Goal: Transaction & Acquisition: Book appointment/travel/reservation

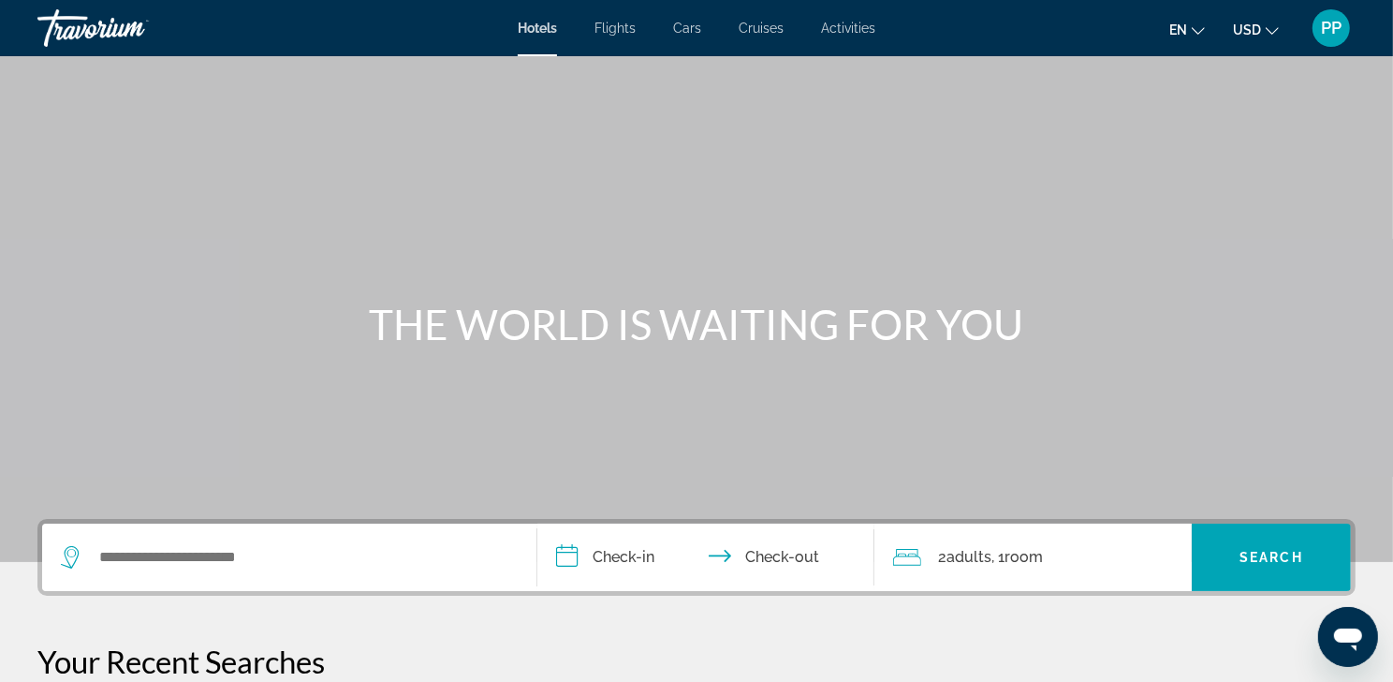
click at [116, 573] on div "Search widget" at bounding box center [289, 556] width 457 height 67
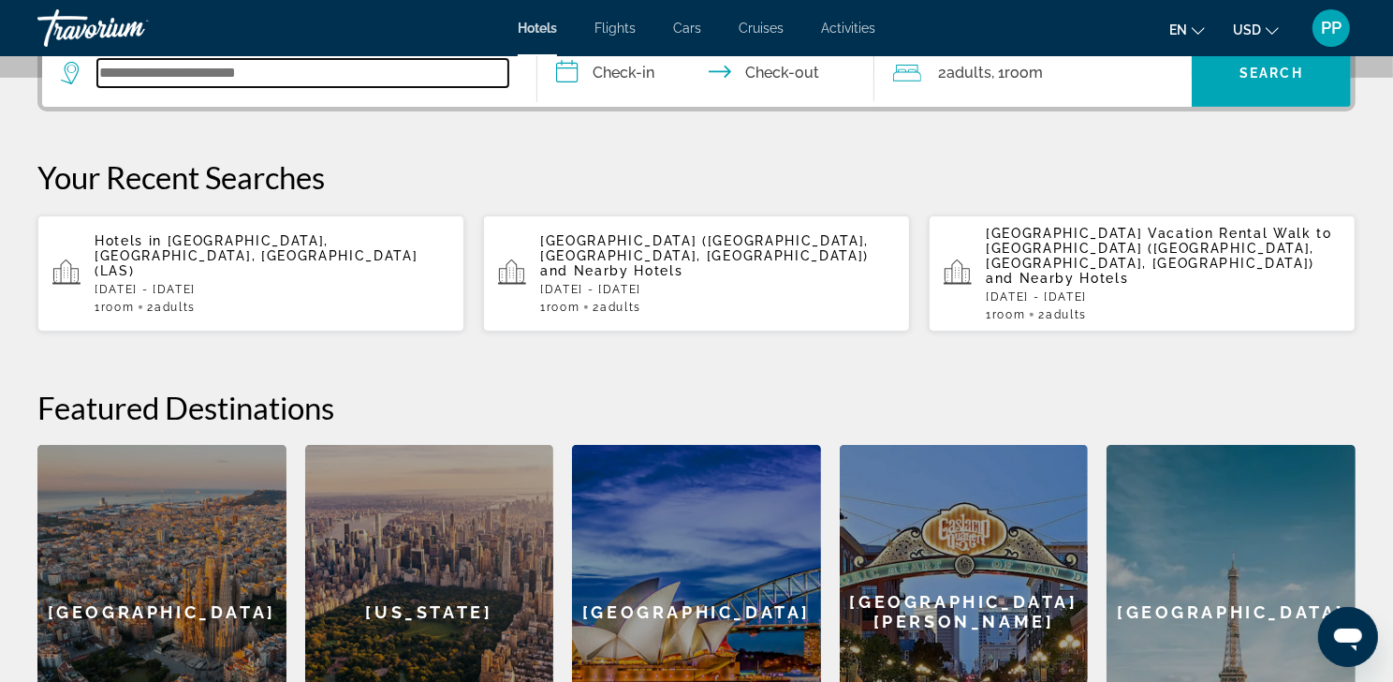
click at [113, 87] on input "Search widget" at bounding box center [302, 73] width 411 height 28
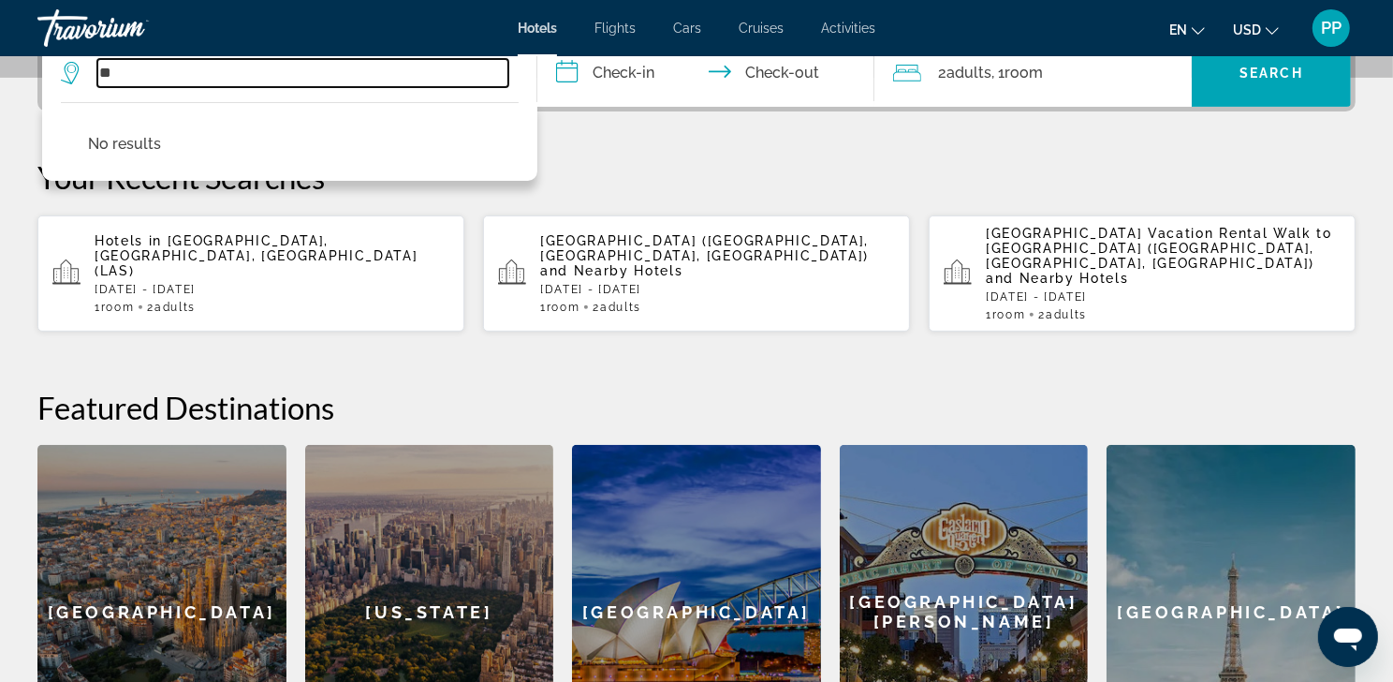
type input "*"
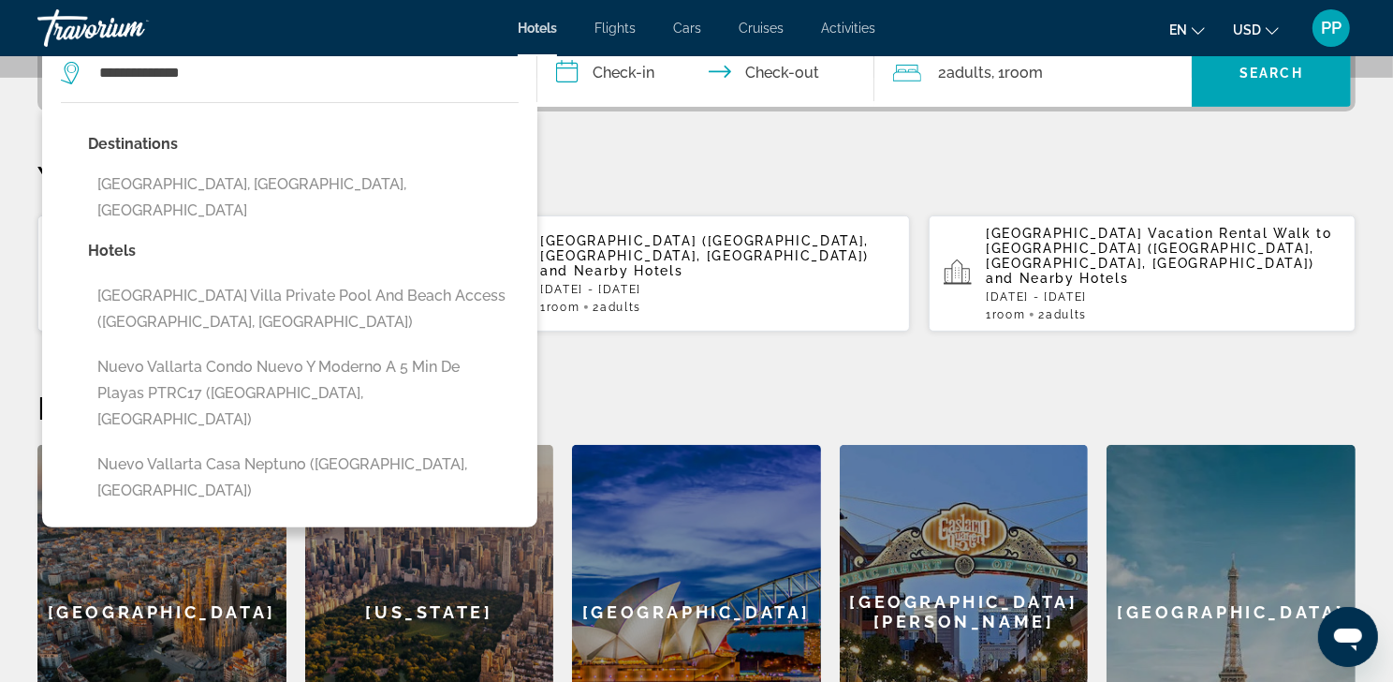
drag, startPoint x: 163, startPoint y: 226, endPoint x: 665, endPoint y: 214, distance: 502.1
click at [665, 196] on p "Your Recent Searches" at bounding box center [696, 176] width 1318 height 37
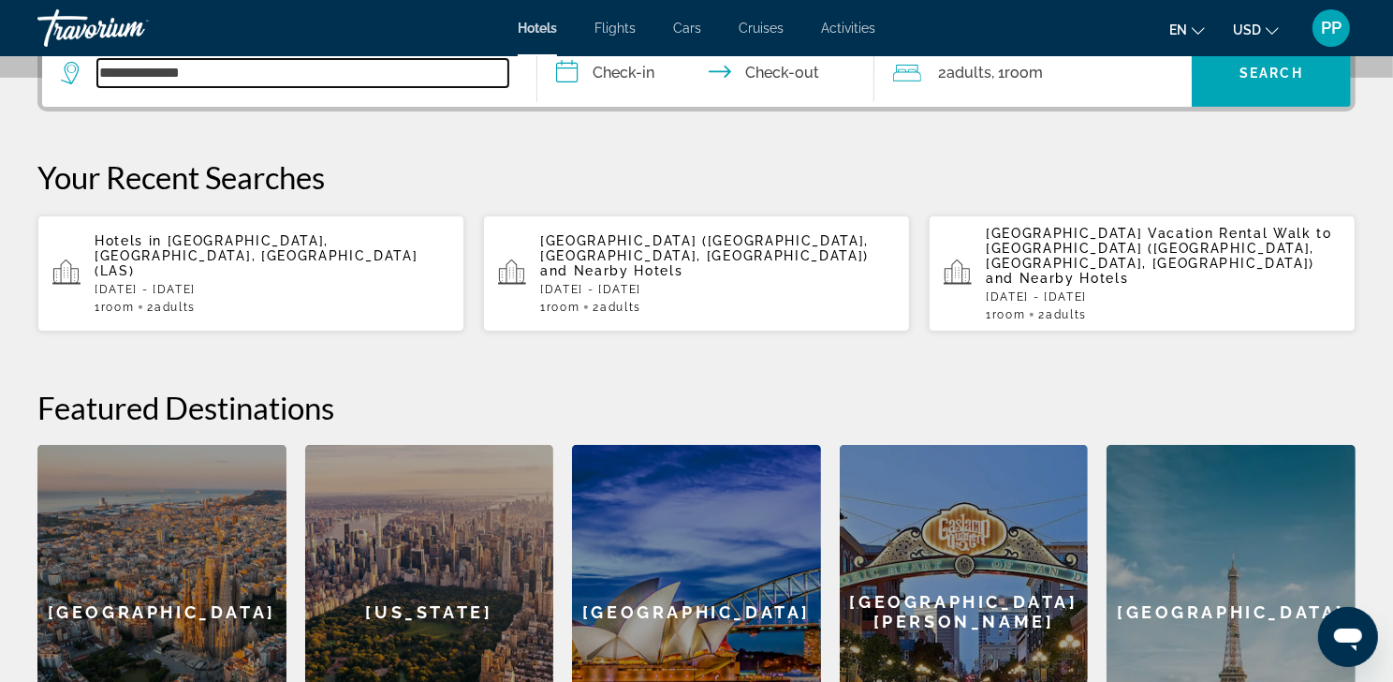
click at [231, 87] on input "**********" at bounding box center [302, 73] width 411 height 28
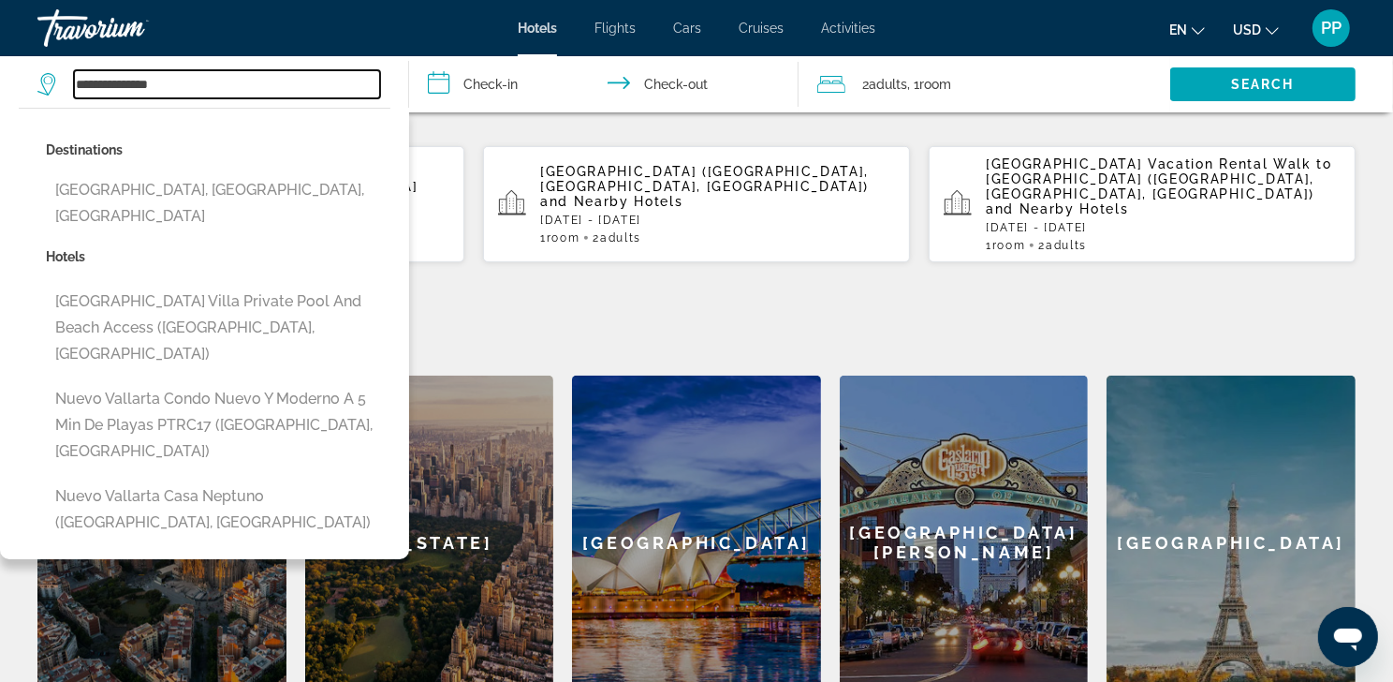
scroll to position [365, 0]
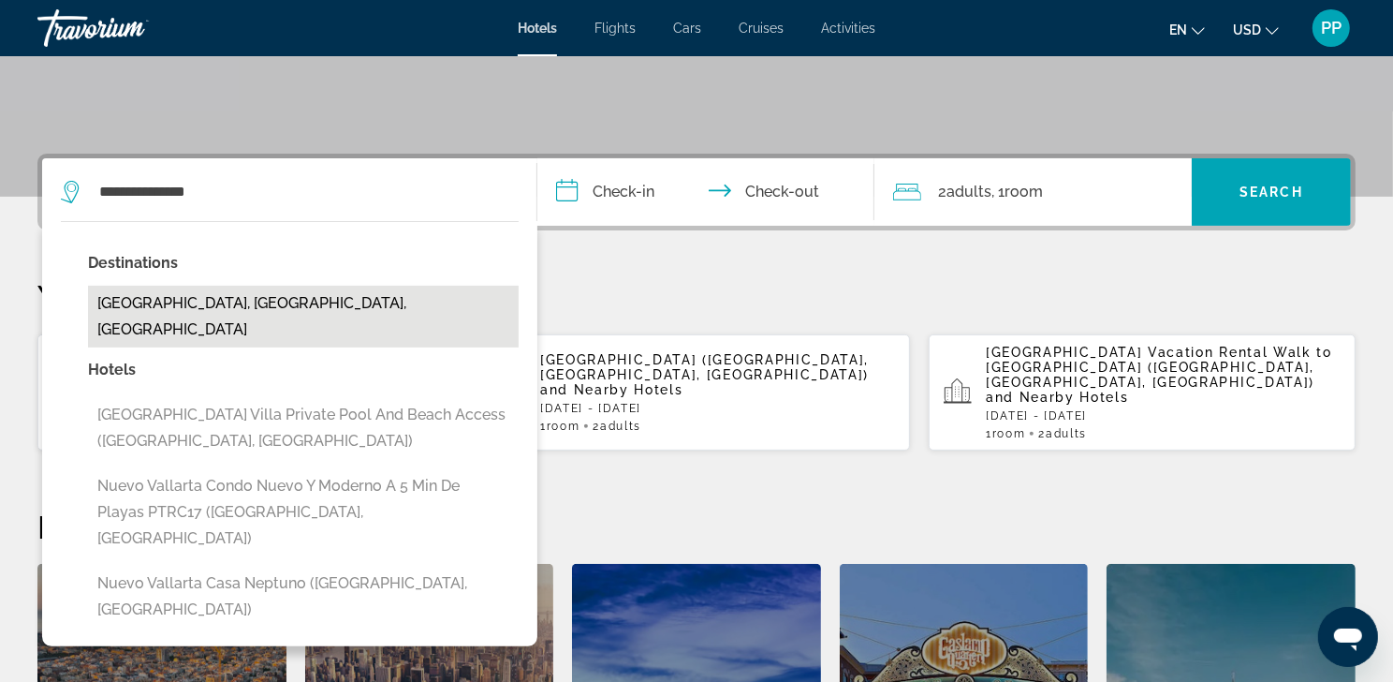
click at [456, 347] on button "Nuevo Vallarta, South Coast Nayarit, Mexico" at bounding box center [303, 317] width 431 height 62
type input "**********"
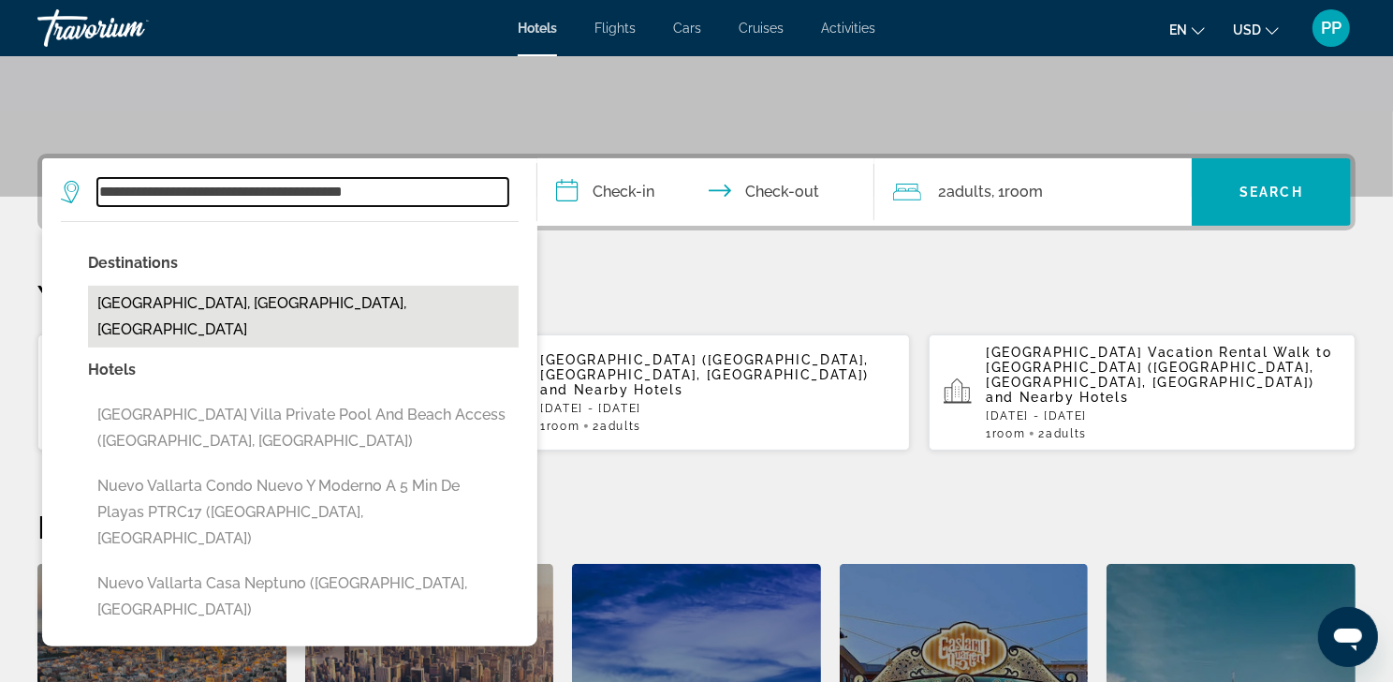
scroll to position [484, 0]
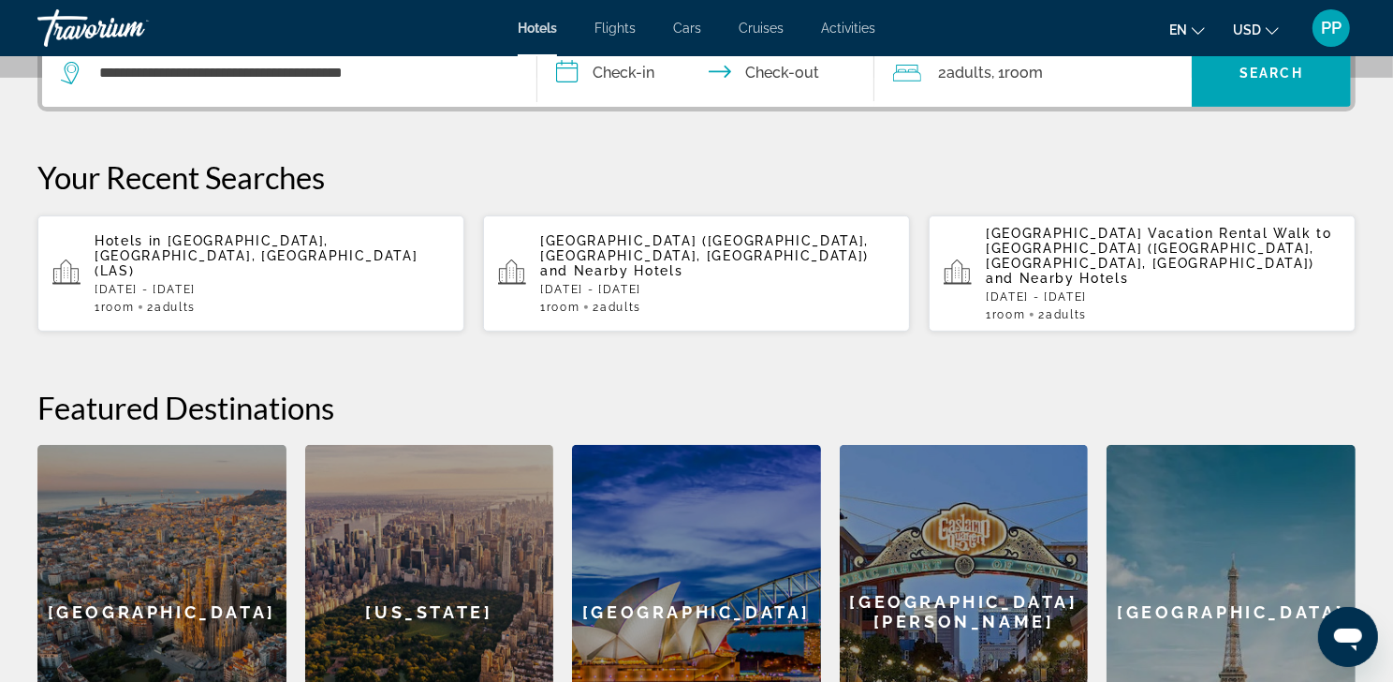
click at [603, 96] on input "**********" at bounding box center [710, 75] width 345 height 73
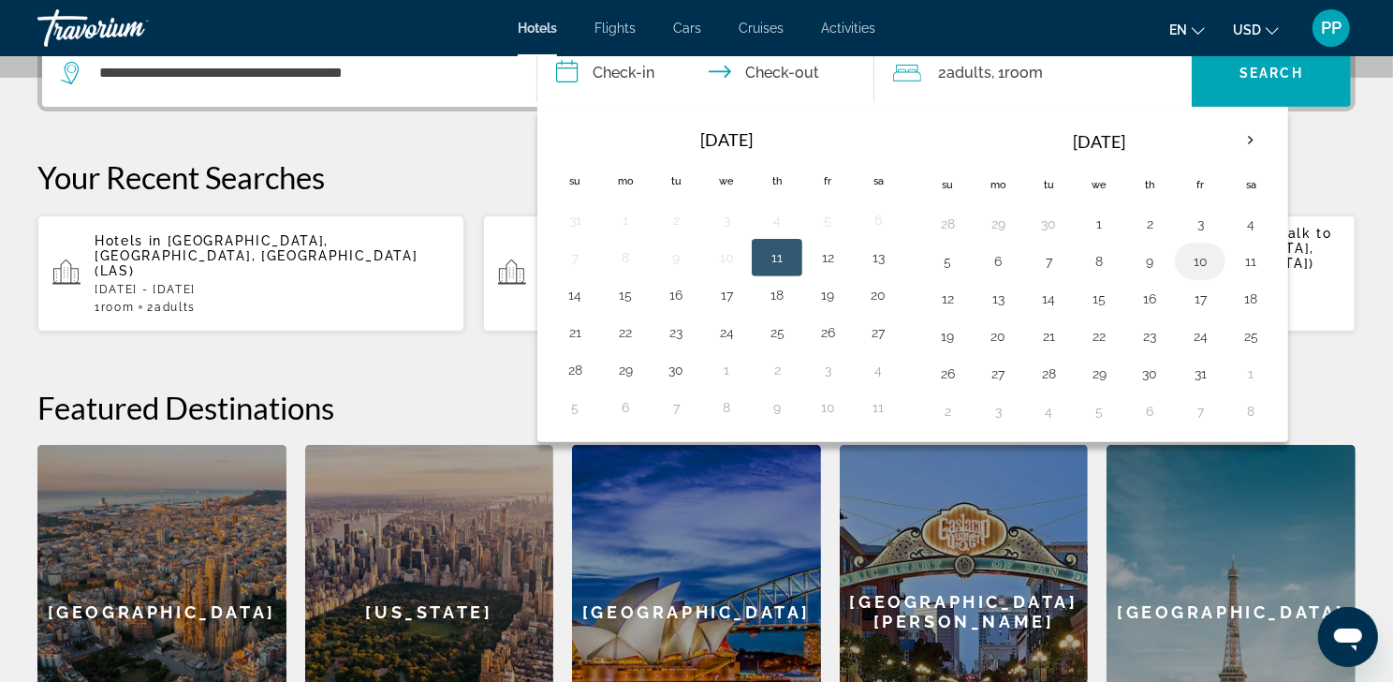
click at [1209, 274] on button "10" at bounding box center [1201, 261] width 30 height 26
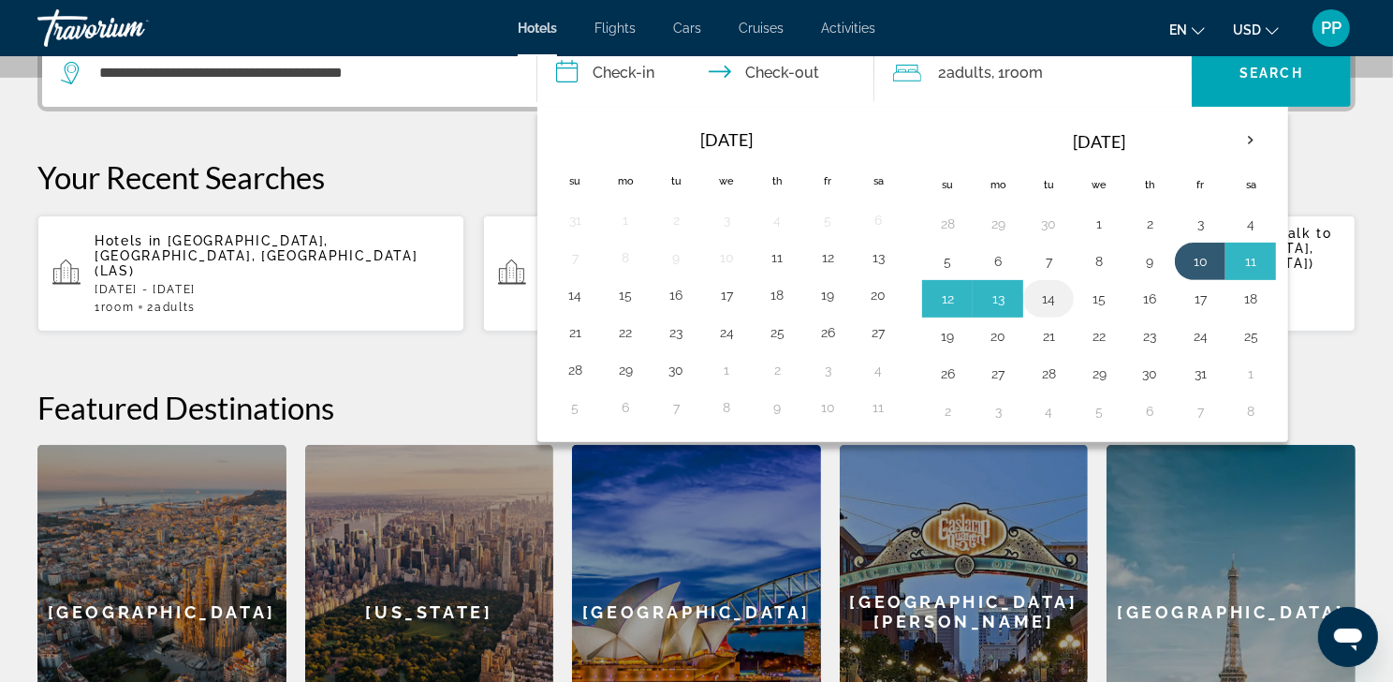
click at [1064, 312] on button "14" at bounding box center [1049, 299] width 30 height 26
type input "**********"
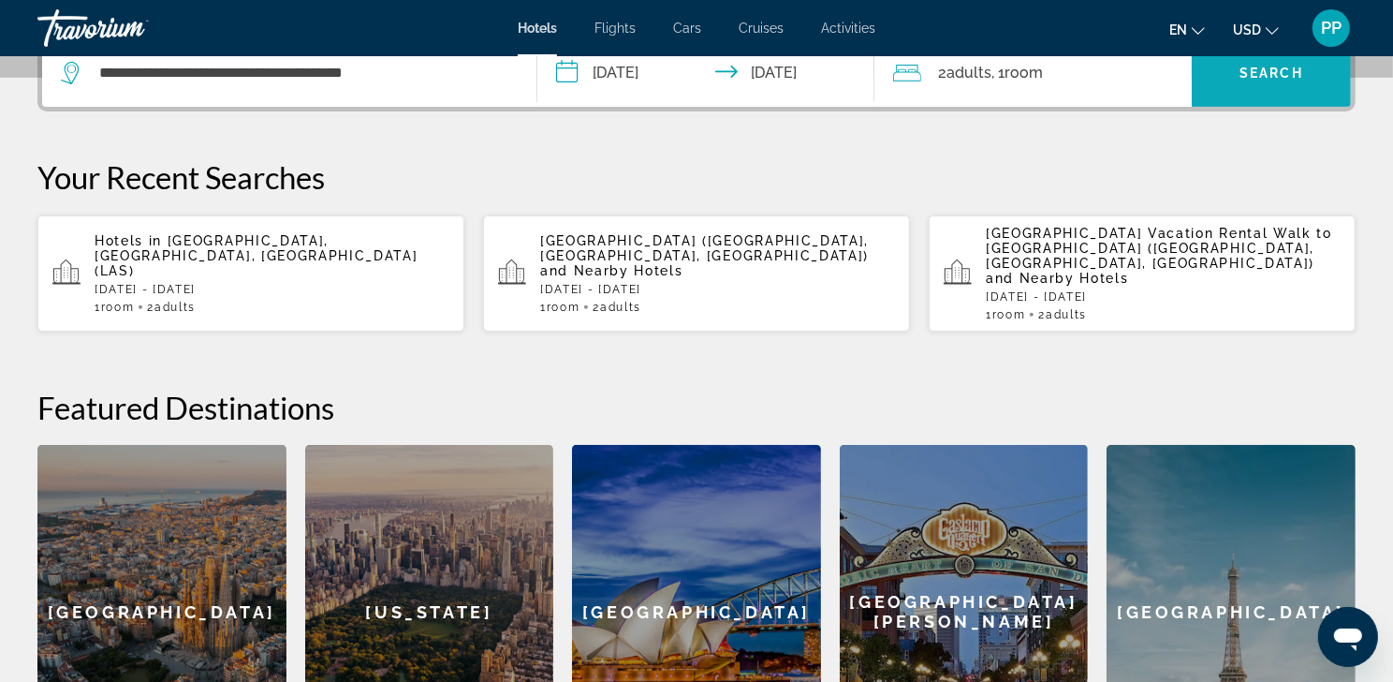
click at [1308, 96] on span "Search widget" at bounding box center [1271, 73] width 159 height 45
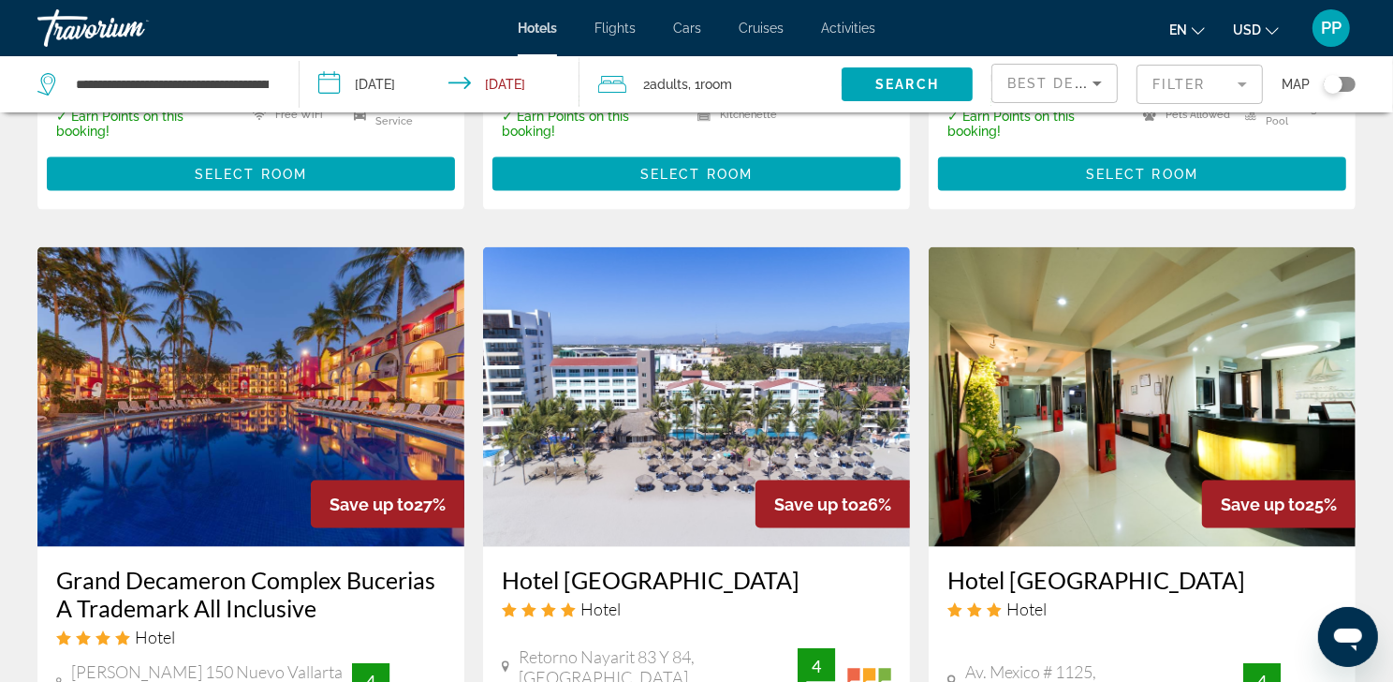
scroll to position [2704, 0]
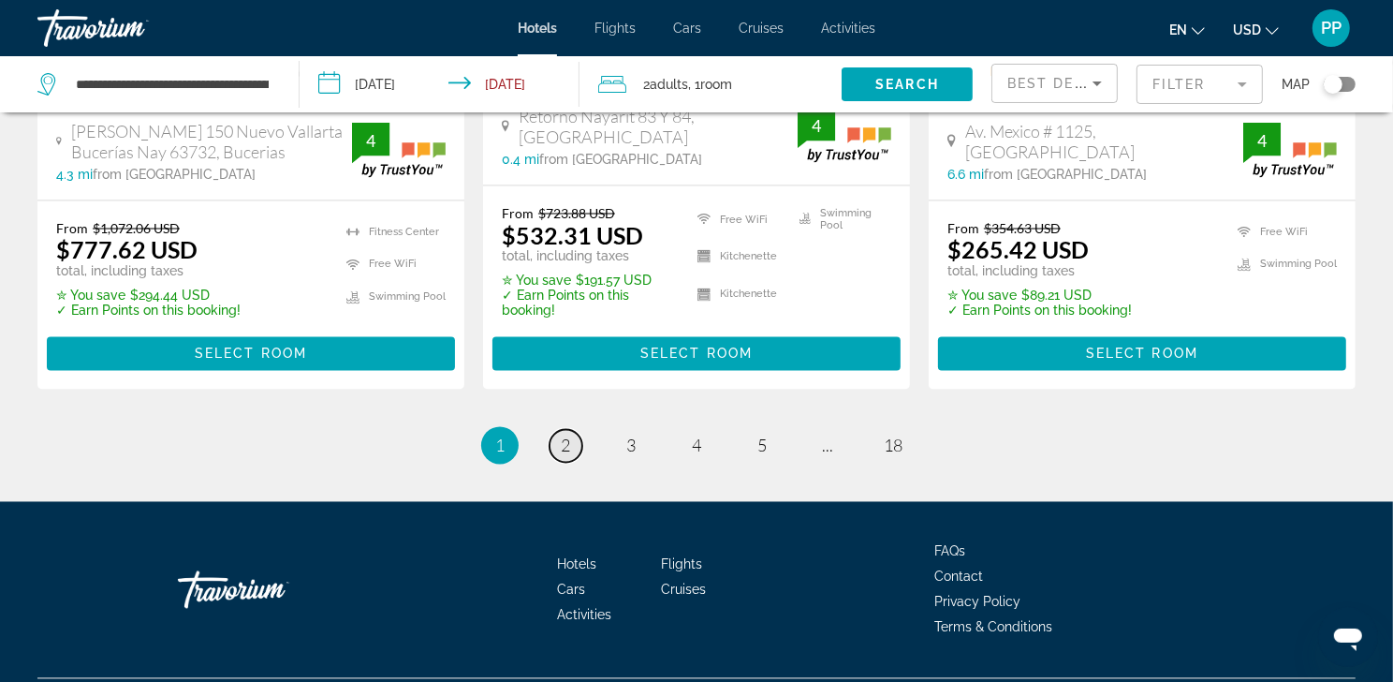
click at [573, 463] on link "page 2" at bounding box center [566, 446] width 33 height 33
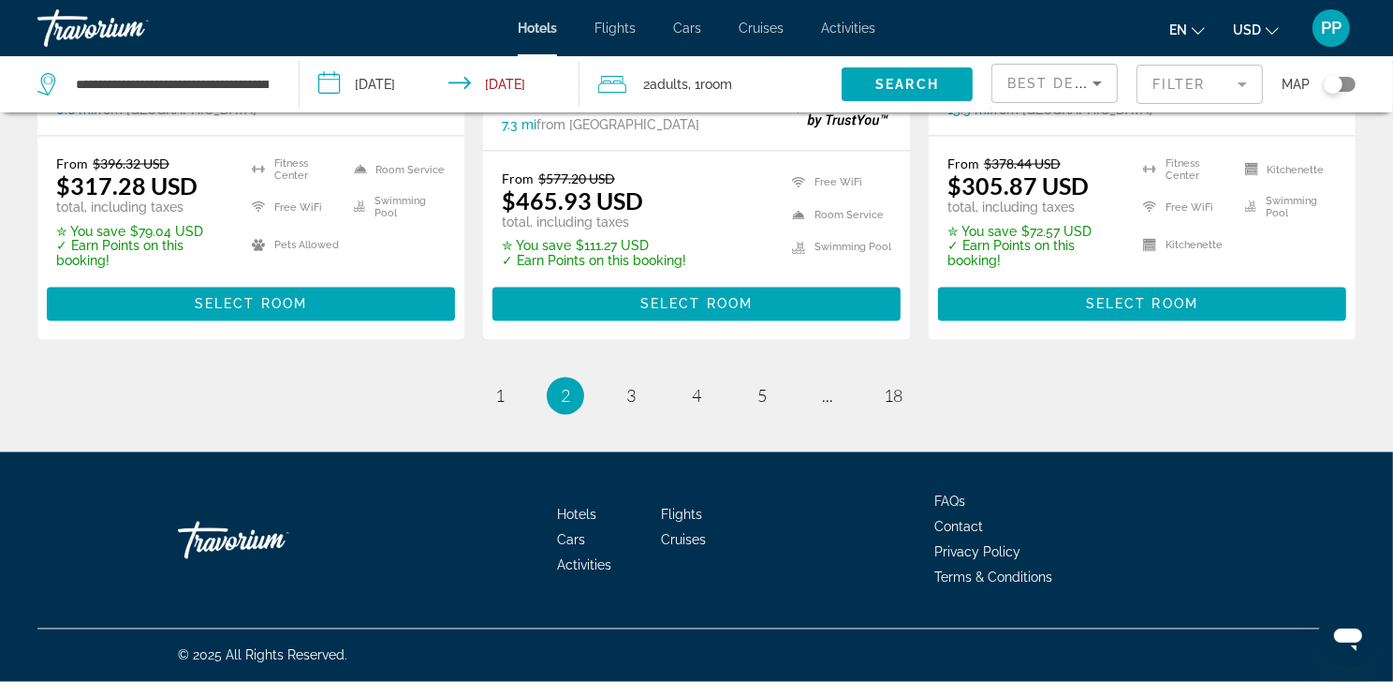
scroll to position [2895, 0]
click at [636, 384] on link "page 3" at bounding box center [631, 396] width 33 height 33
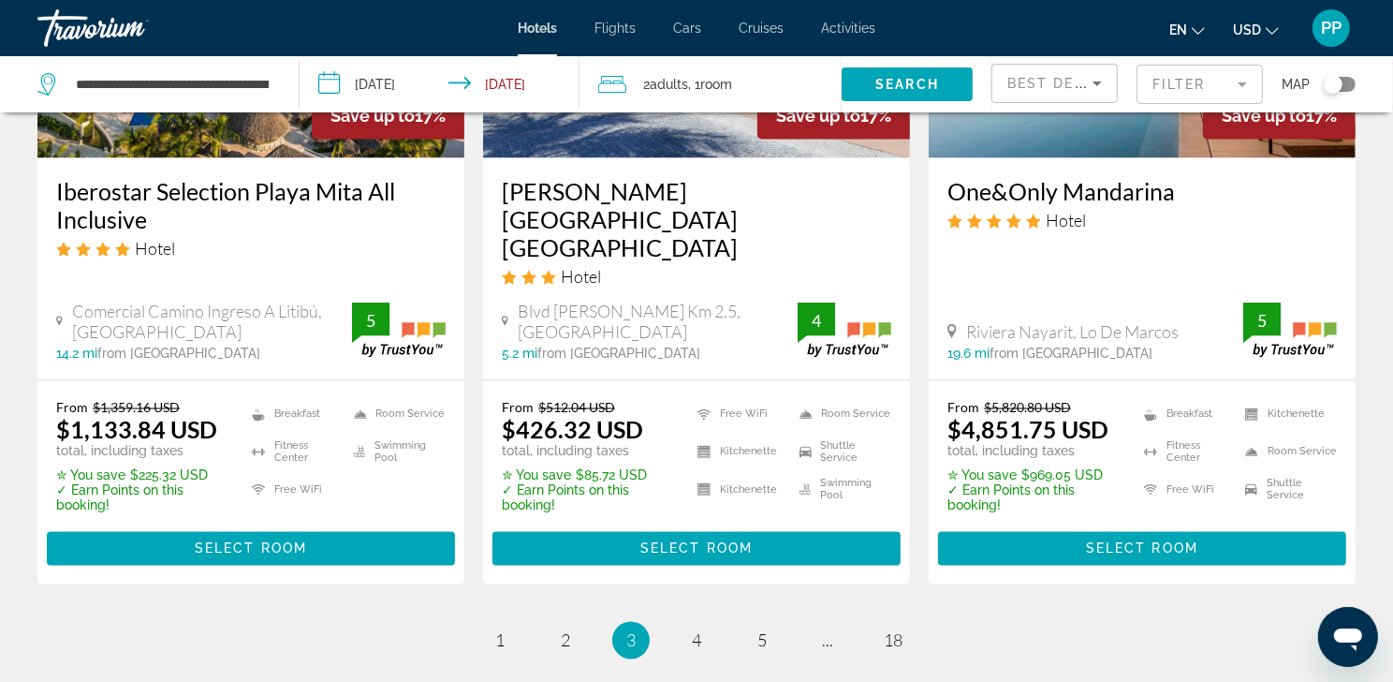
scroll to position [2792, 0]
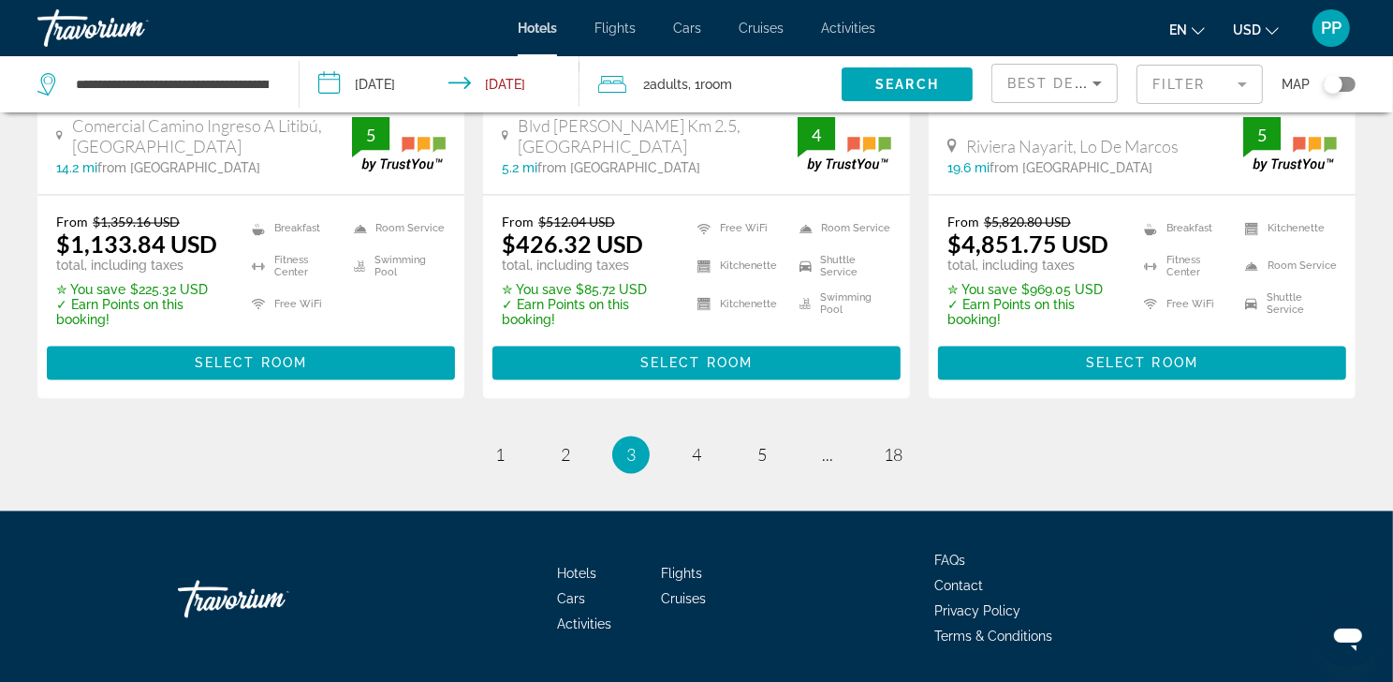
click at [696, 474] on li "page 4" at bounding box center [696, 454] width 37 height 37
click at [701, 472] on link "page 4" at bounding box center [697, 455] width 33 height 33
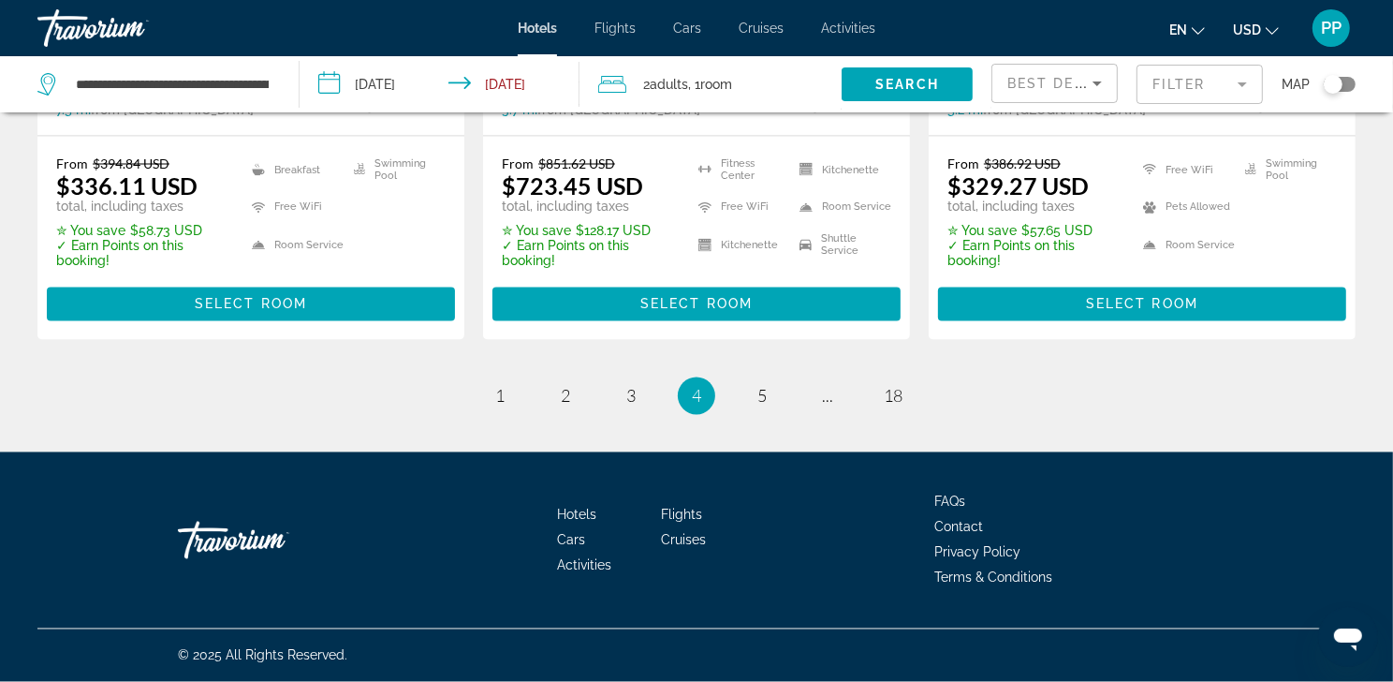
scroll to position [2891, 0]
click at [767, 391] on span "5" at bounding box center [762, 396] width 9 height 21
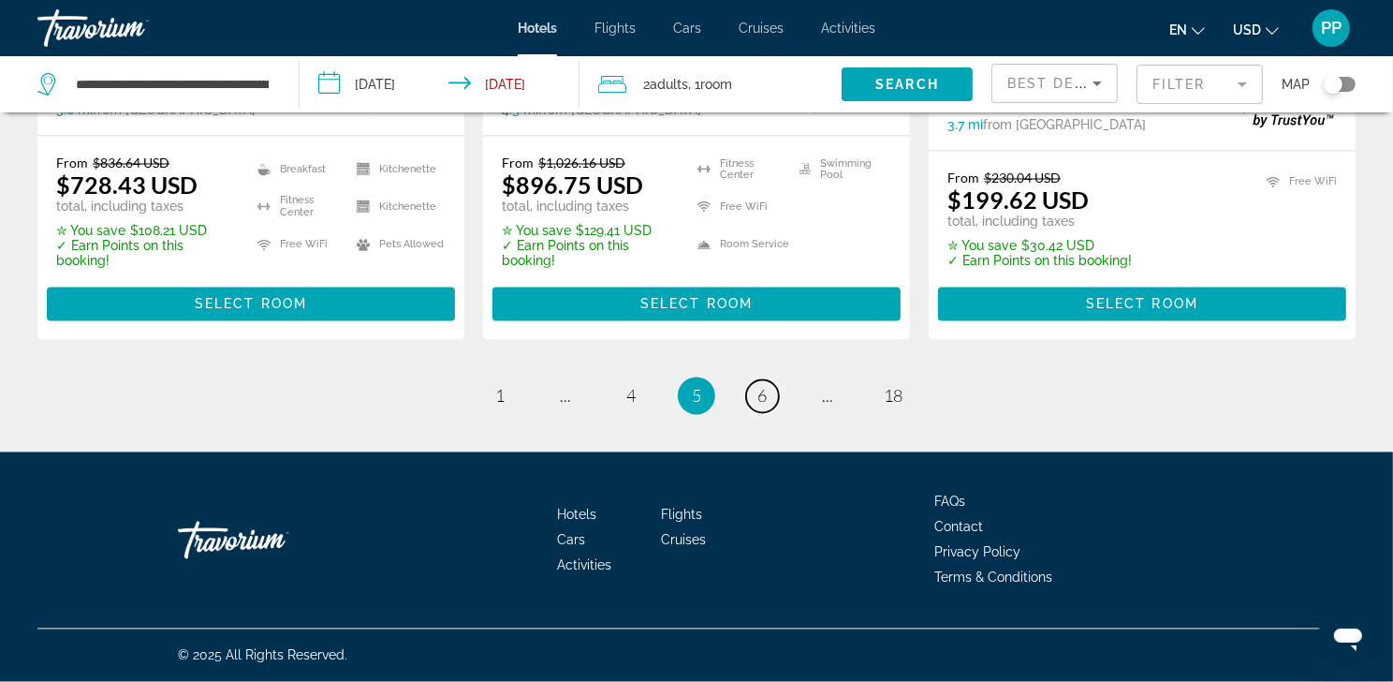
scroll to position [2895, 0]
click at [774, 385] on link "page 6" at bounding box center [762, 396] width 33 height 33
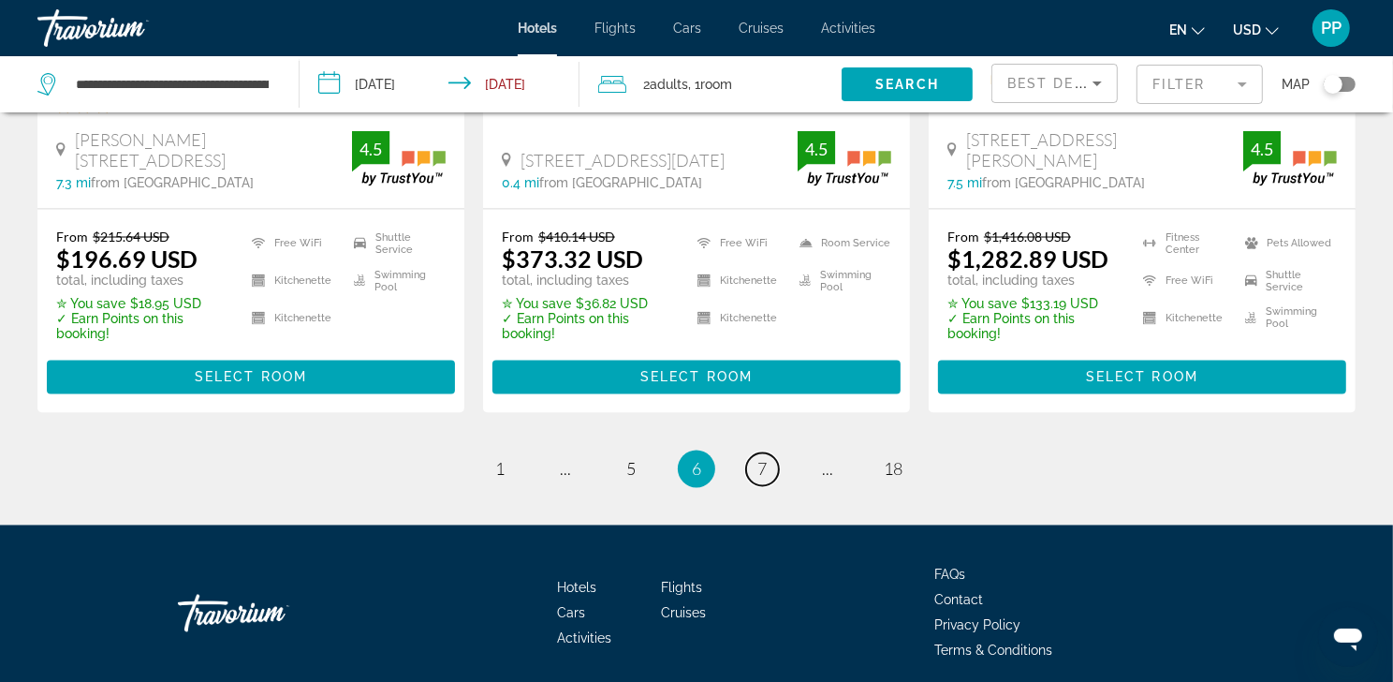
scroll to position [2783, 0]
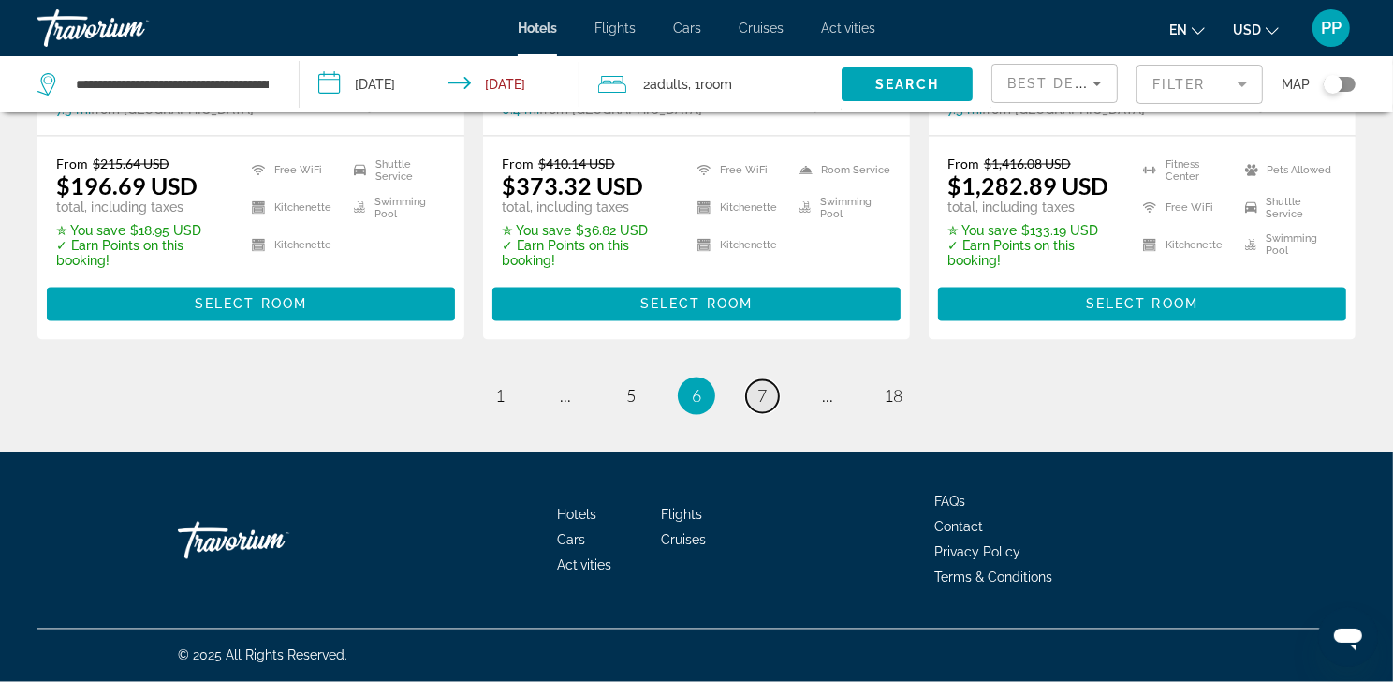
click at [767, 406] on span "7" at bounding box center [762, 396] width 9 height 21
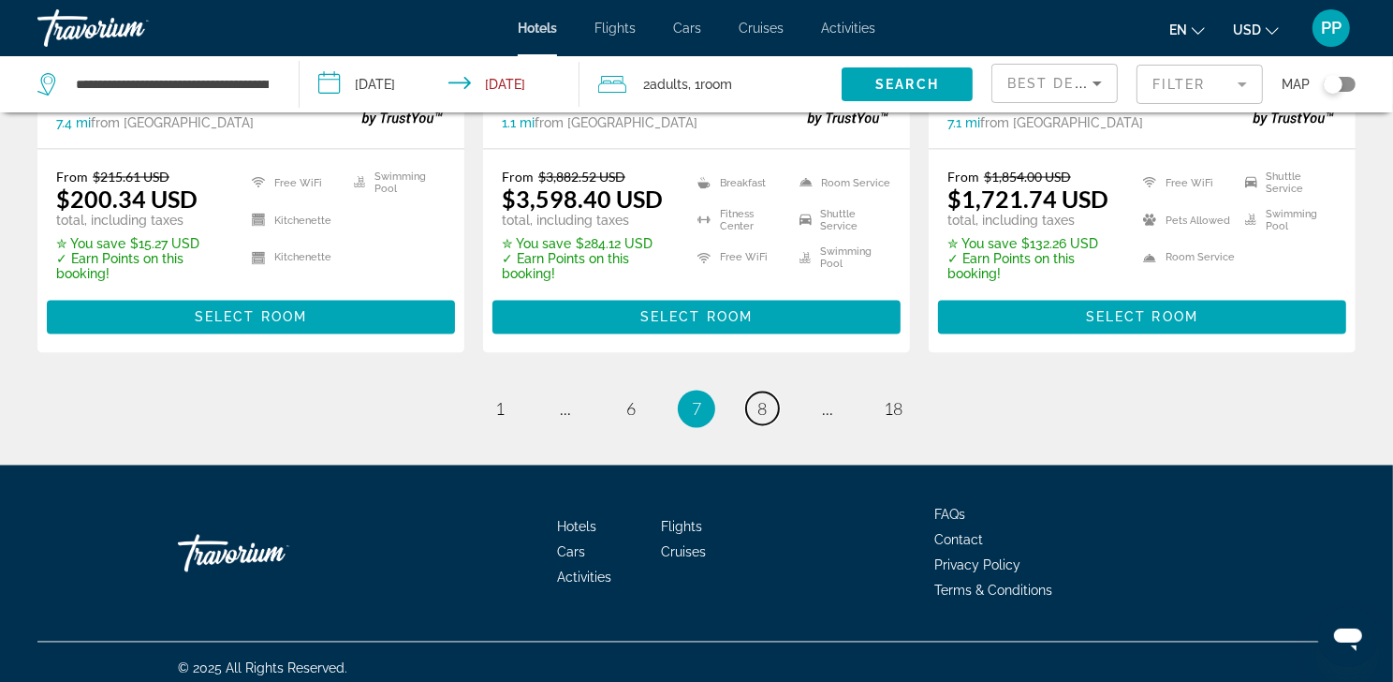
scroll to position [2772, 0]
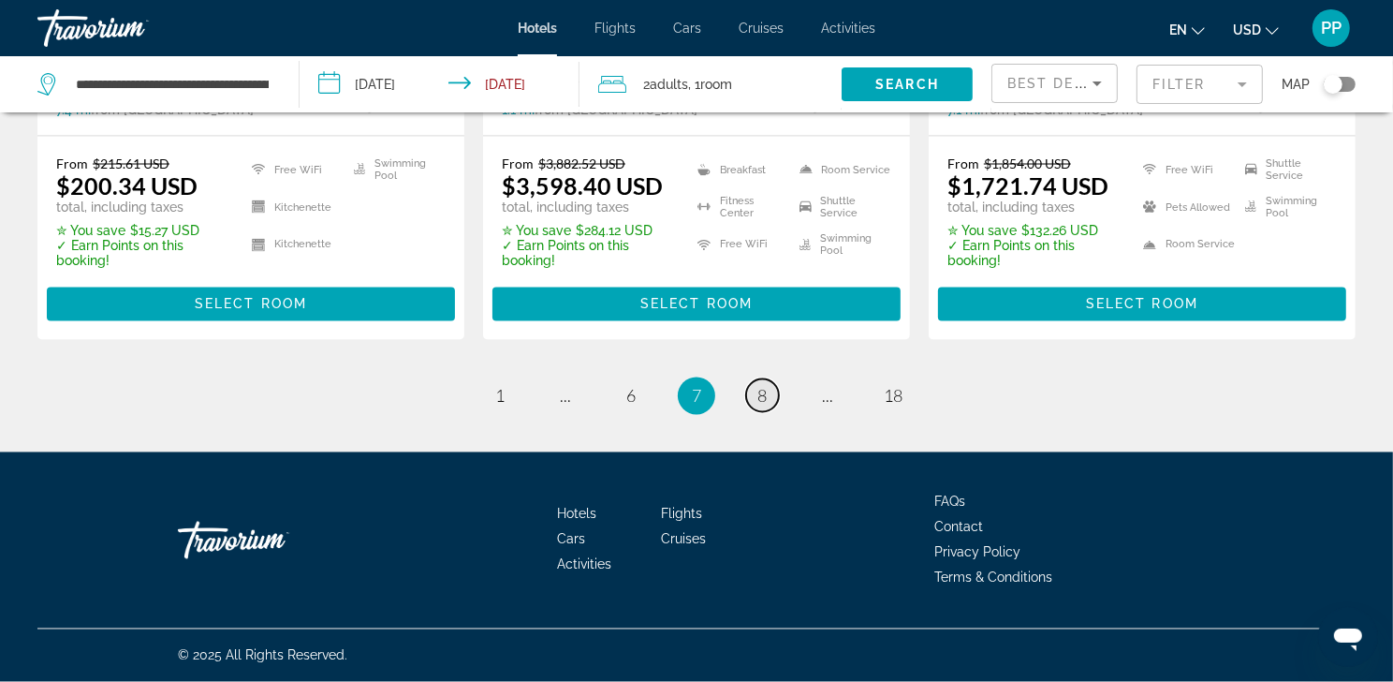
click at [767, 406] on span "8" at bounding box center [762, 396] width 9 height 21
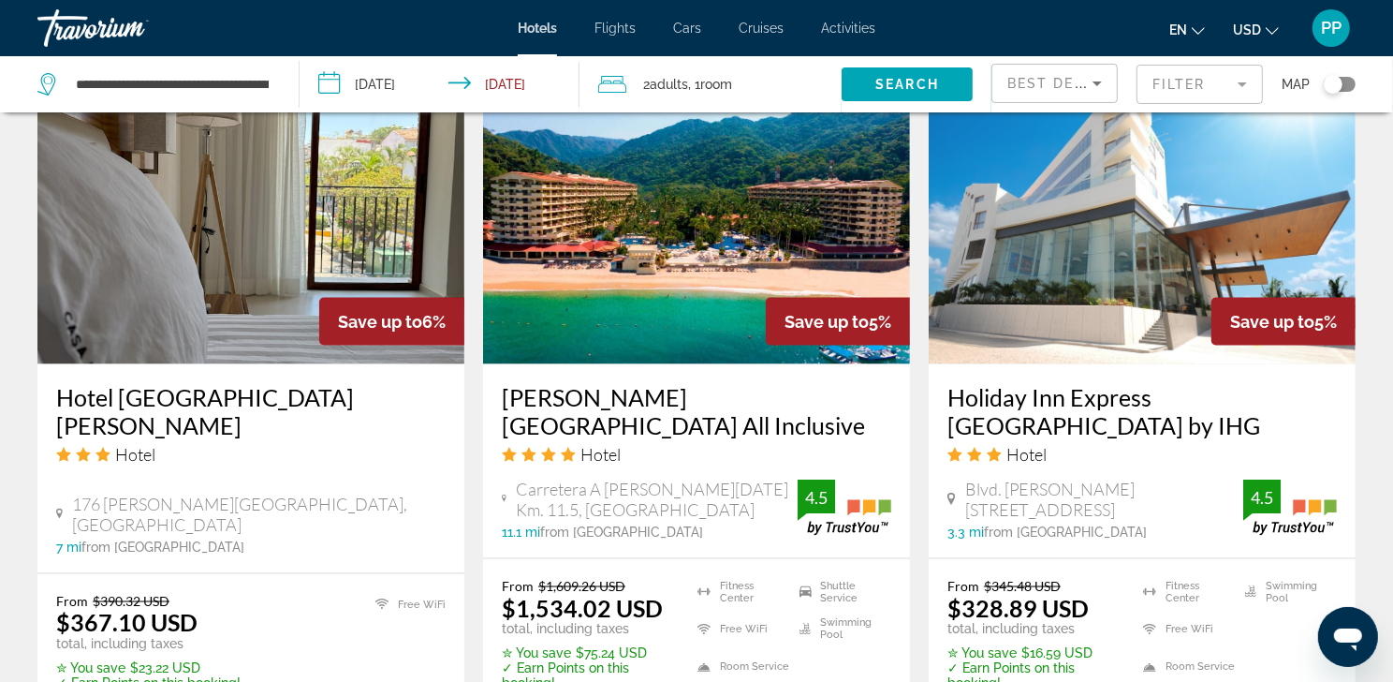
scroll to position [2735, 0]
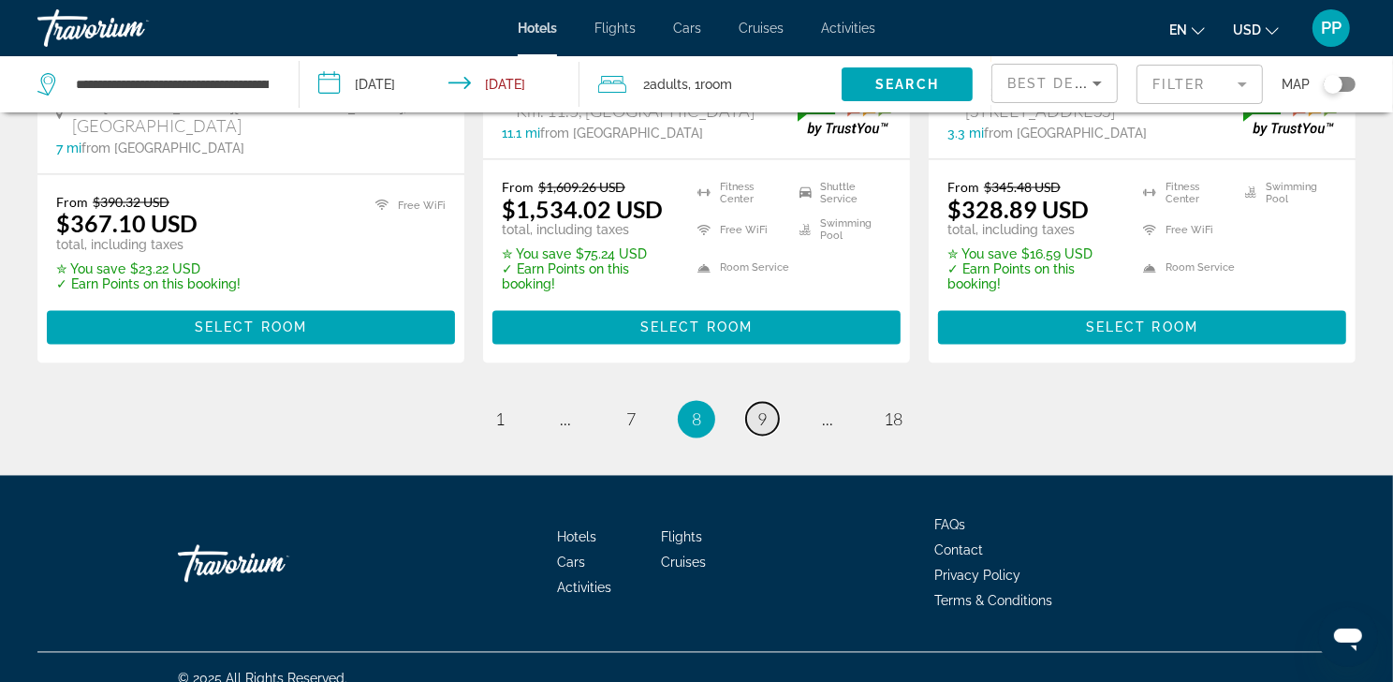
click at [759, 435] on link "page 9" at bounding box center [762, 419] width 33 height 33
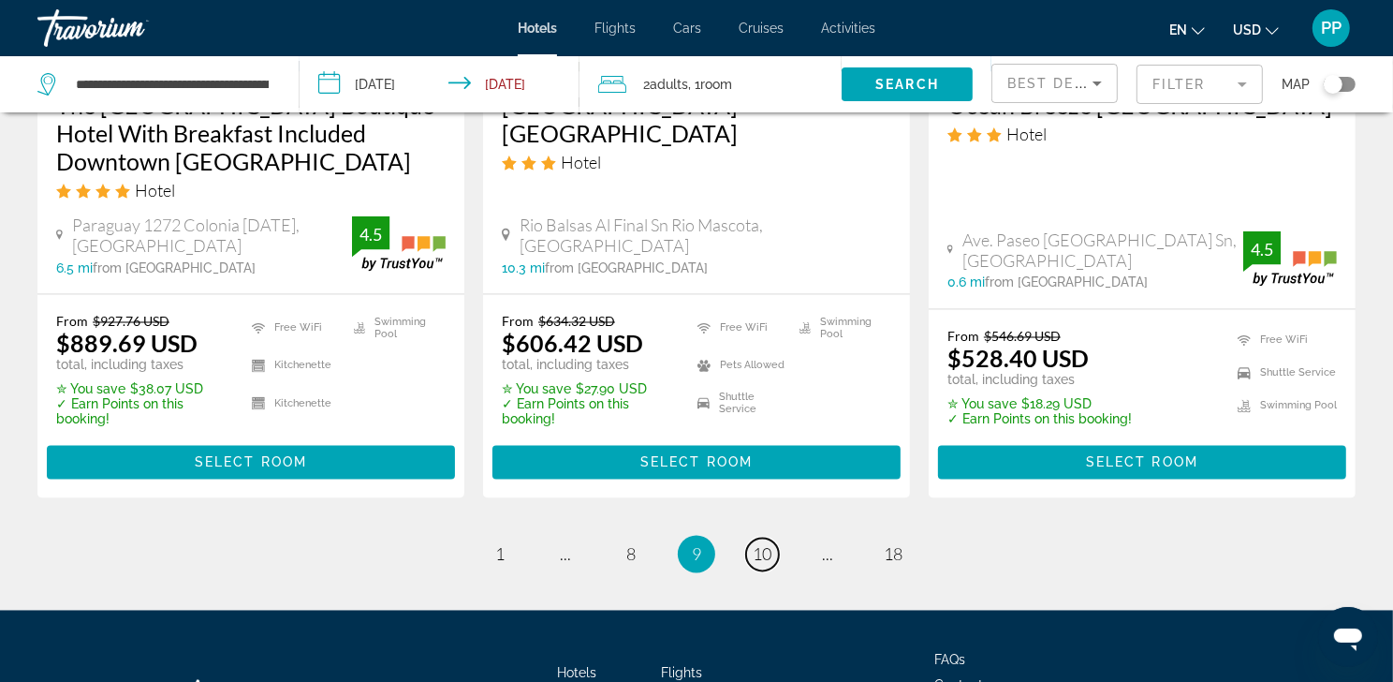
scroll to position [2911, 0]
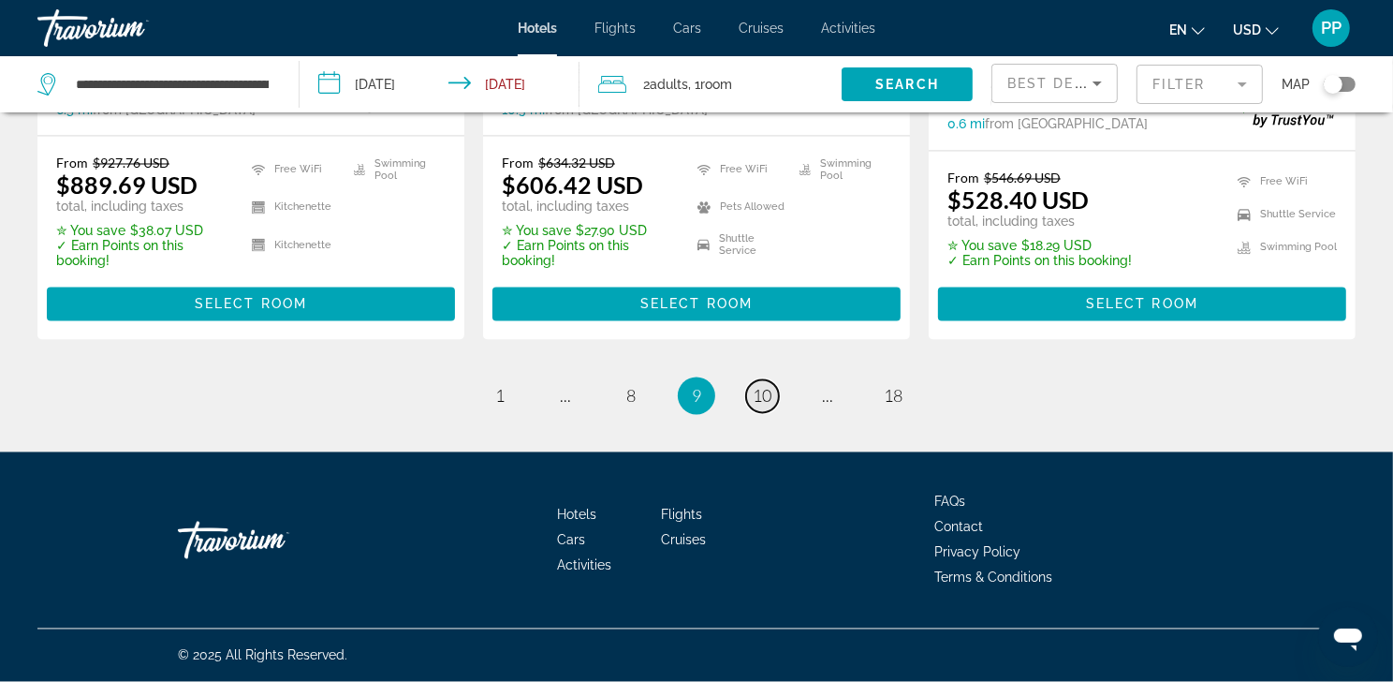
click at [770, 389] on span "10" at bounding box center [762, 396] width 19 height 21
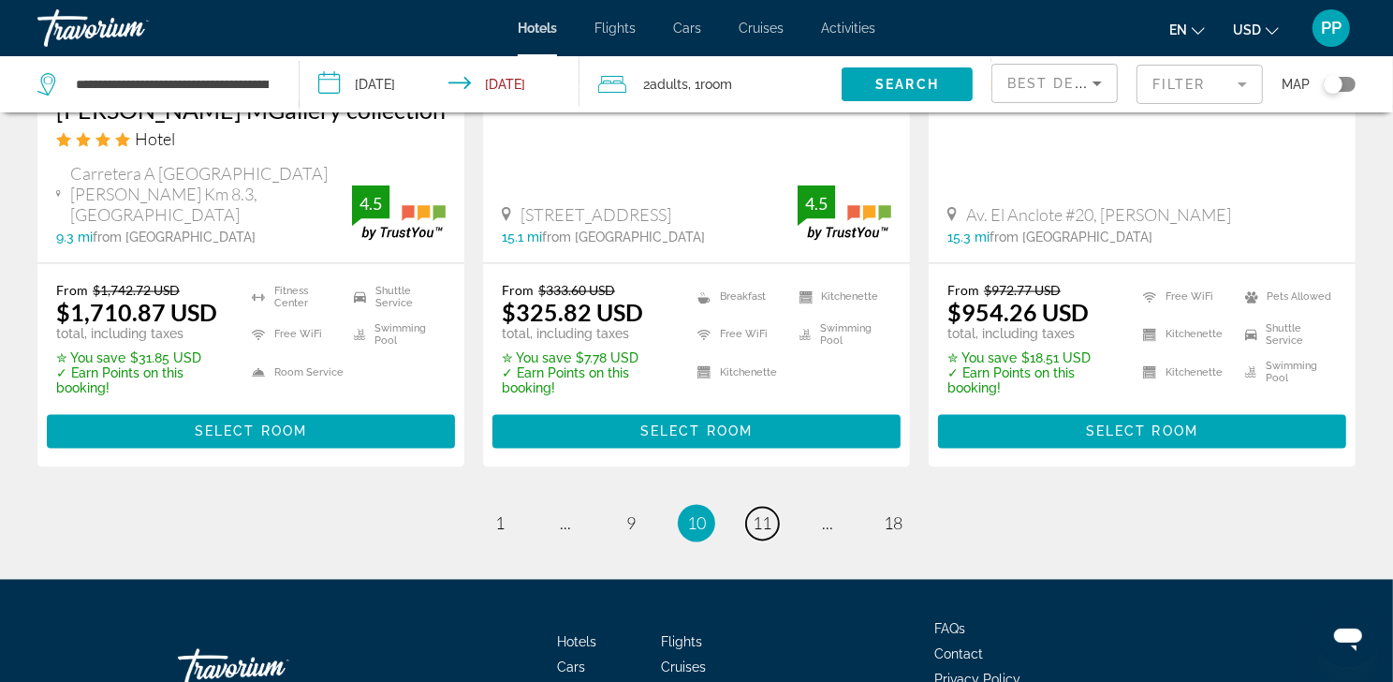
scroll to position [2866, 0]
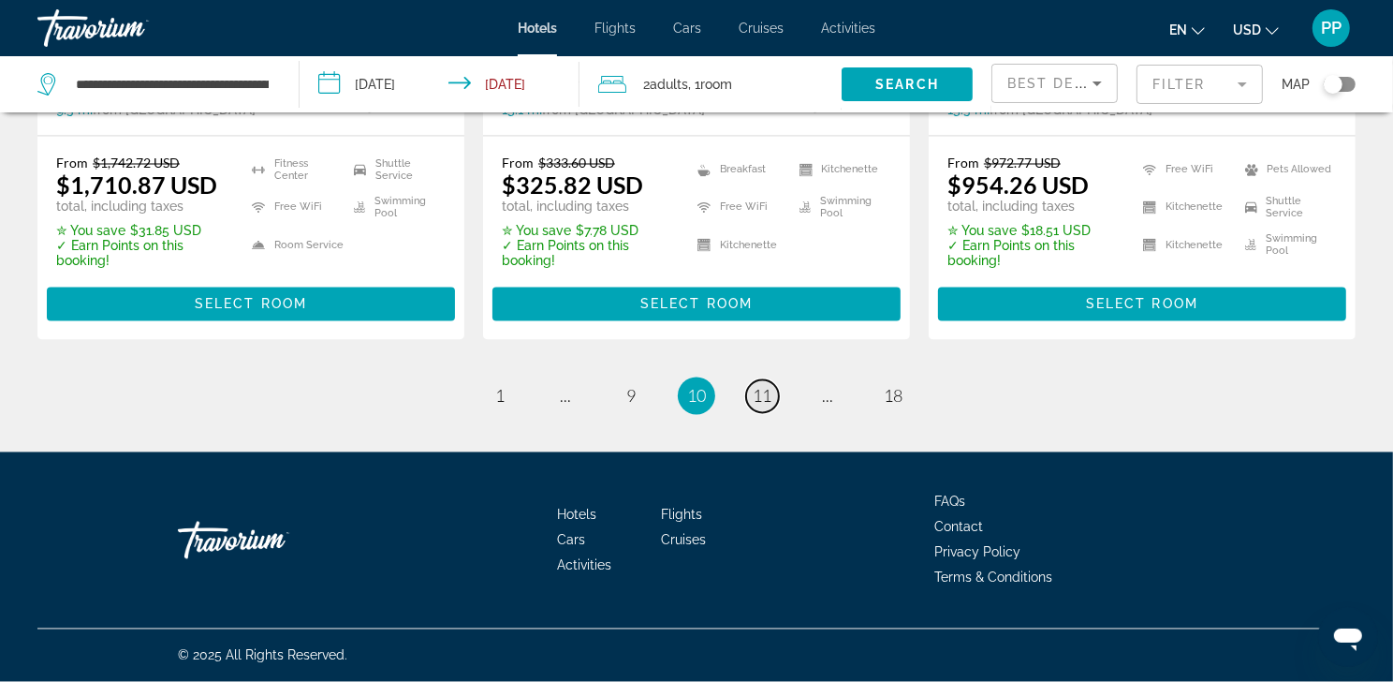
click at [772, 406] on span "11" at bounding box center [762, 396] width 19 height 21
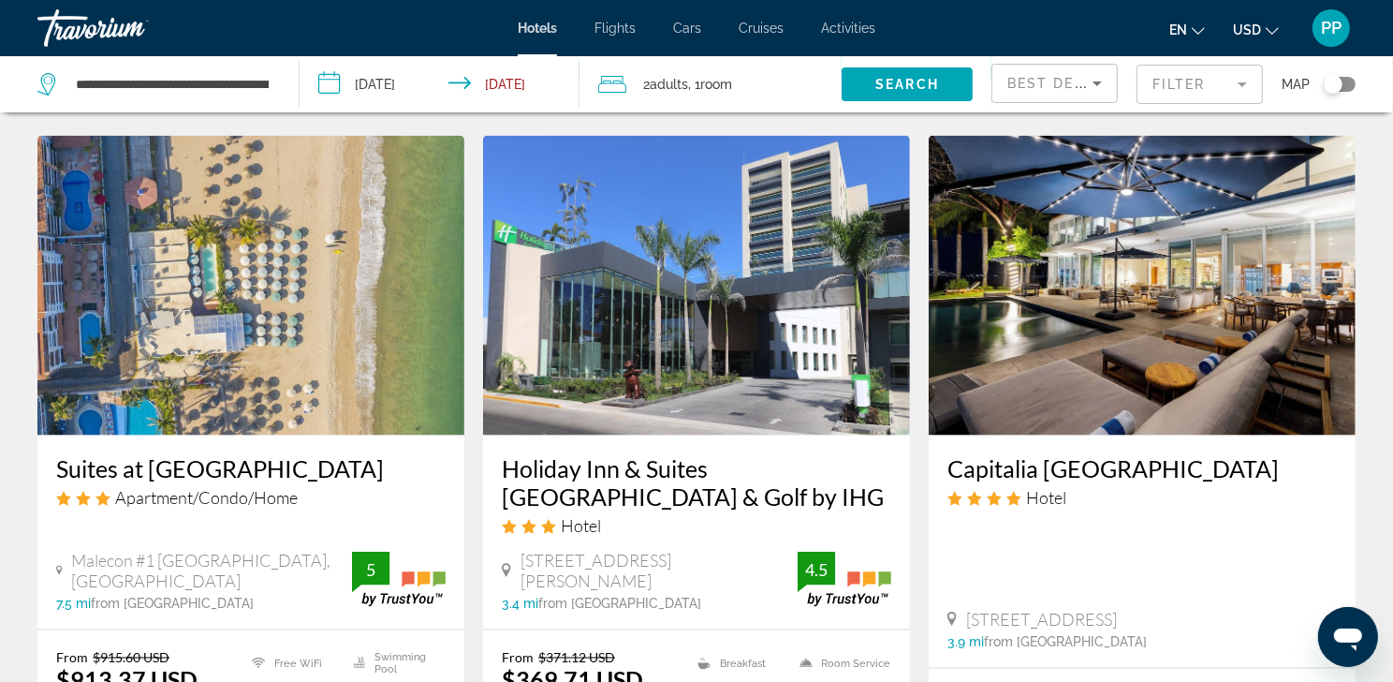
scroll to position [2438, 0]
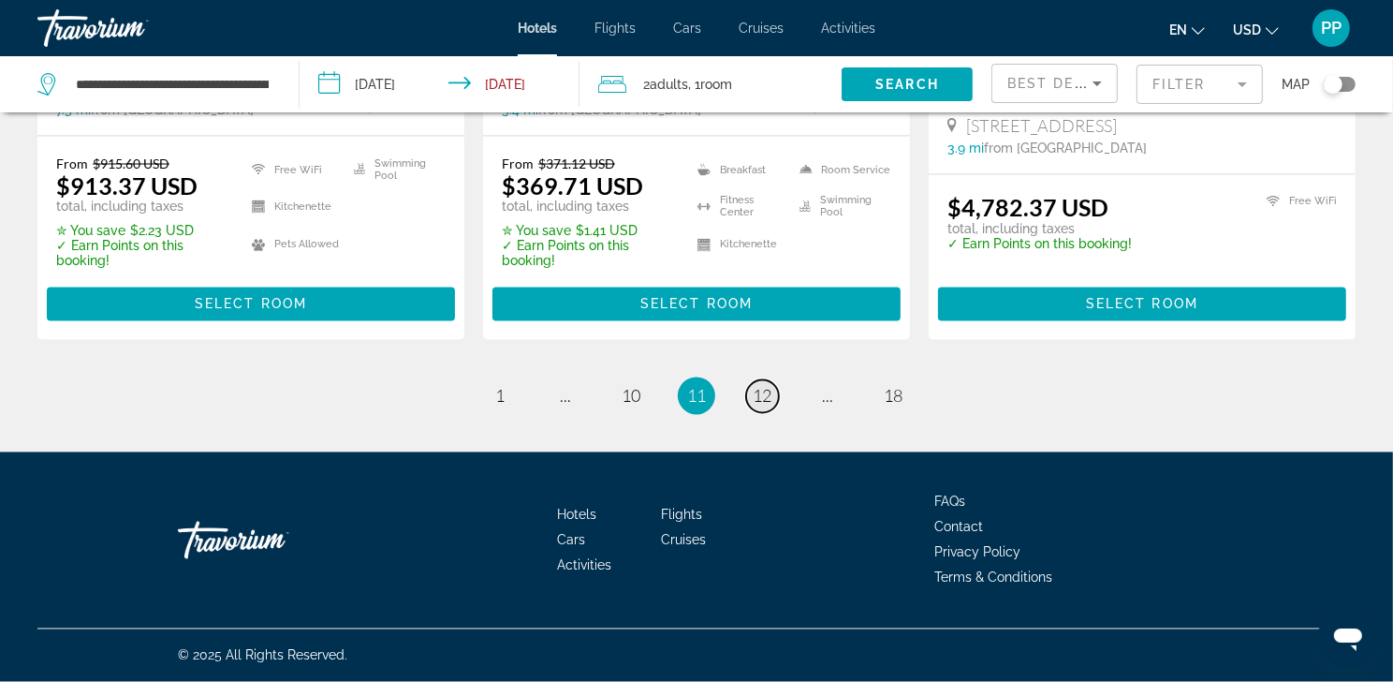
click at [766, 406] on span "12" at bounding box center [762, 396] width 19 height 21
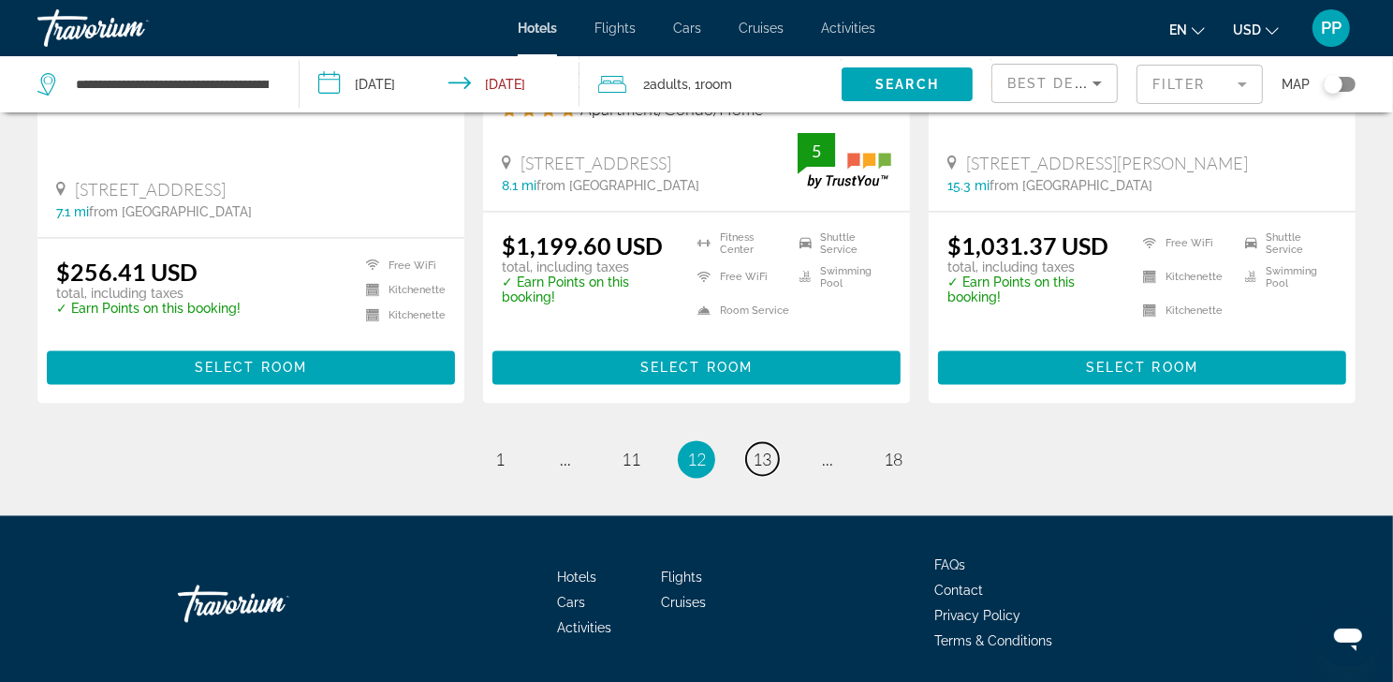
scroll to position [2742, 0]
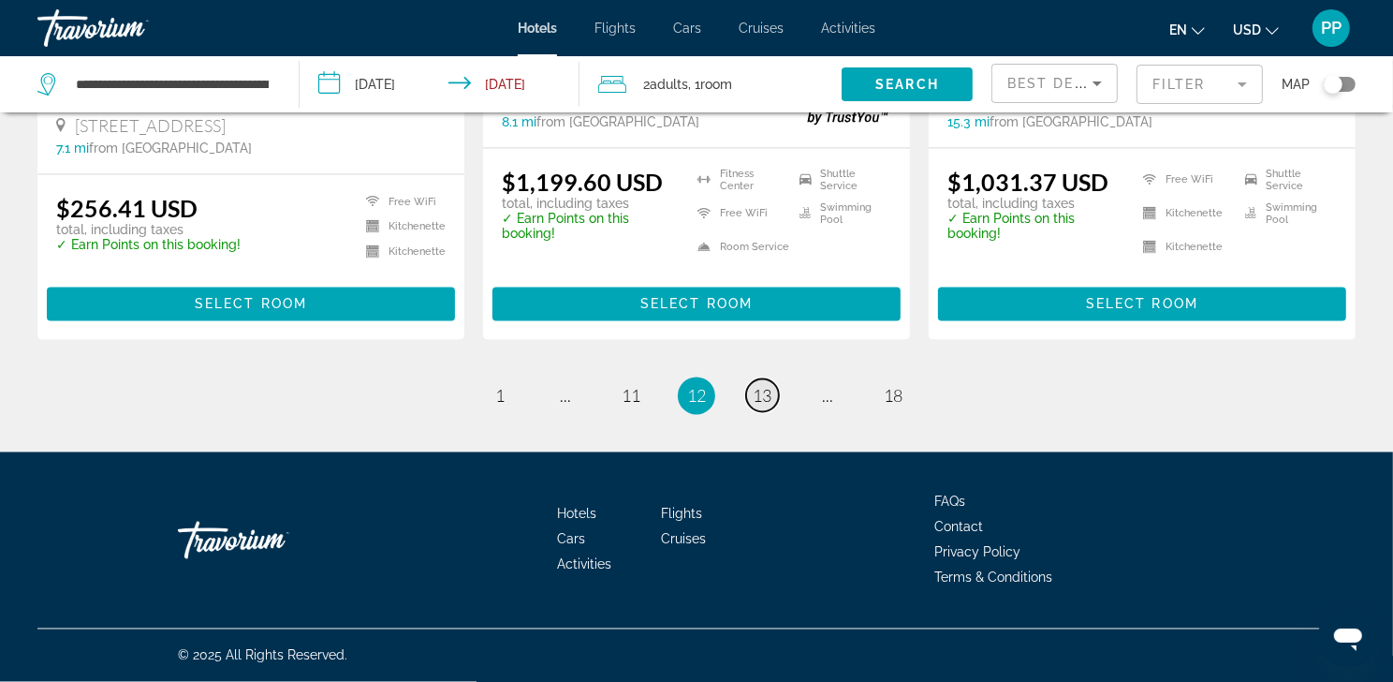
click at [767, 406] on span "13" at bounding box center [762, 396] width 19 height 21
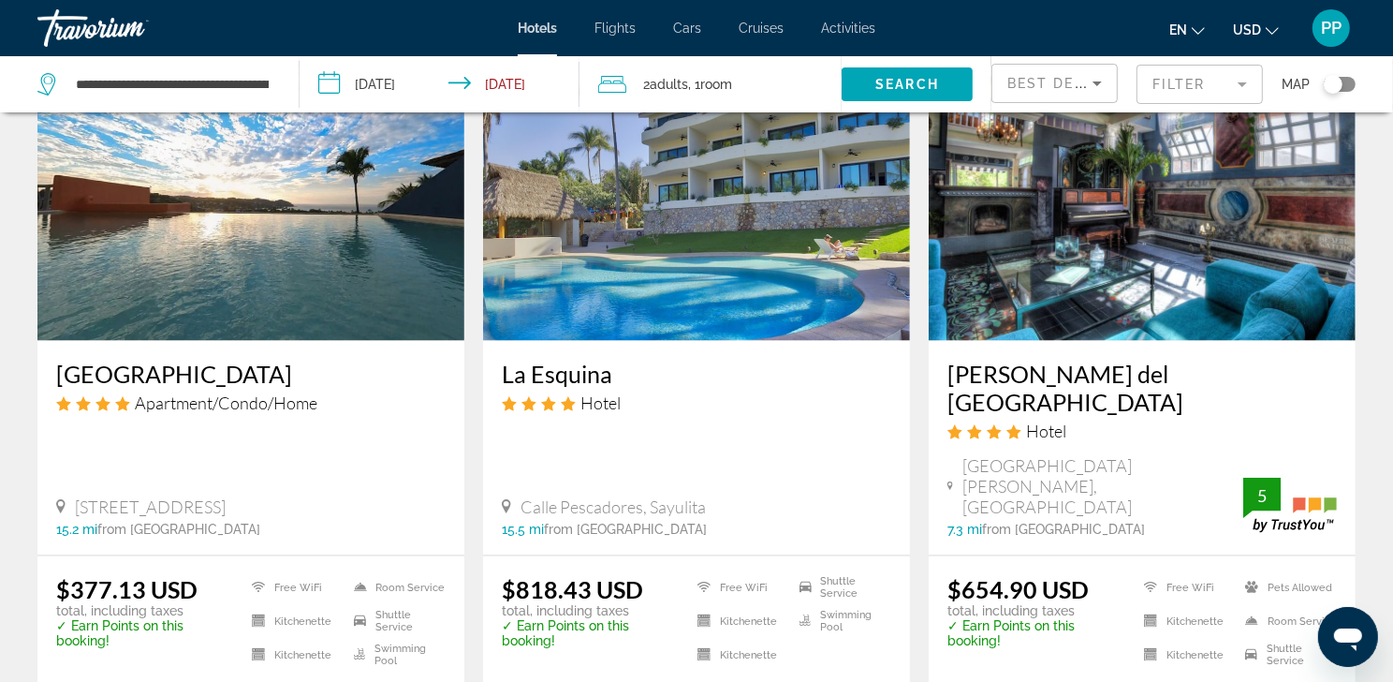
scroll to position [2712, 0]
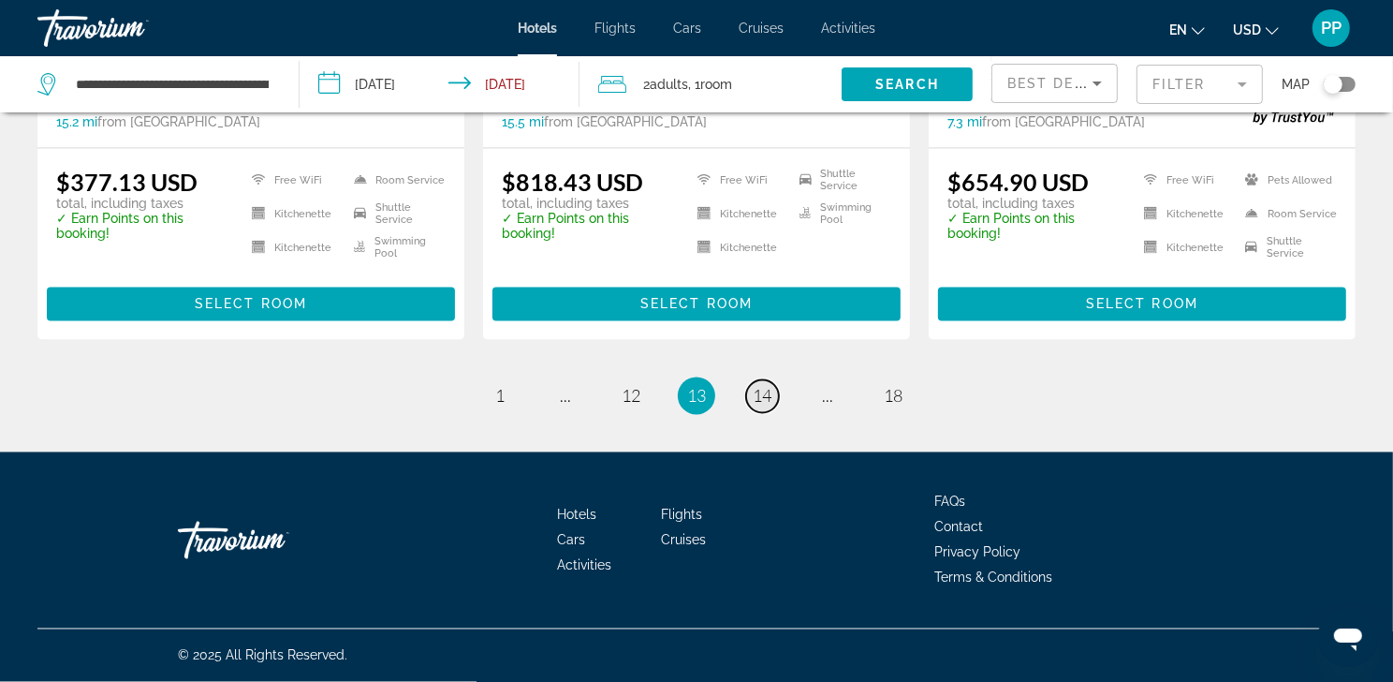
click at [771, 403] on span "14" at bounding box center [762, 396] width 19 height 21
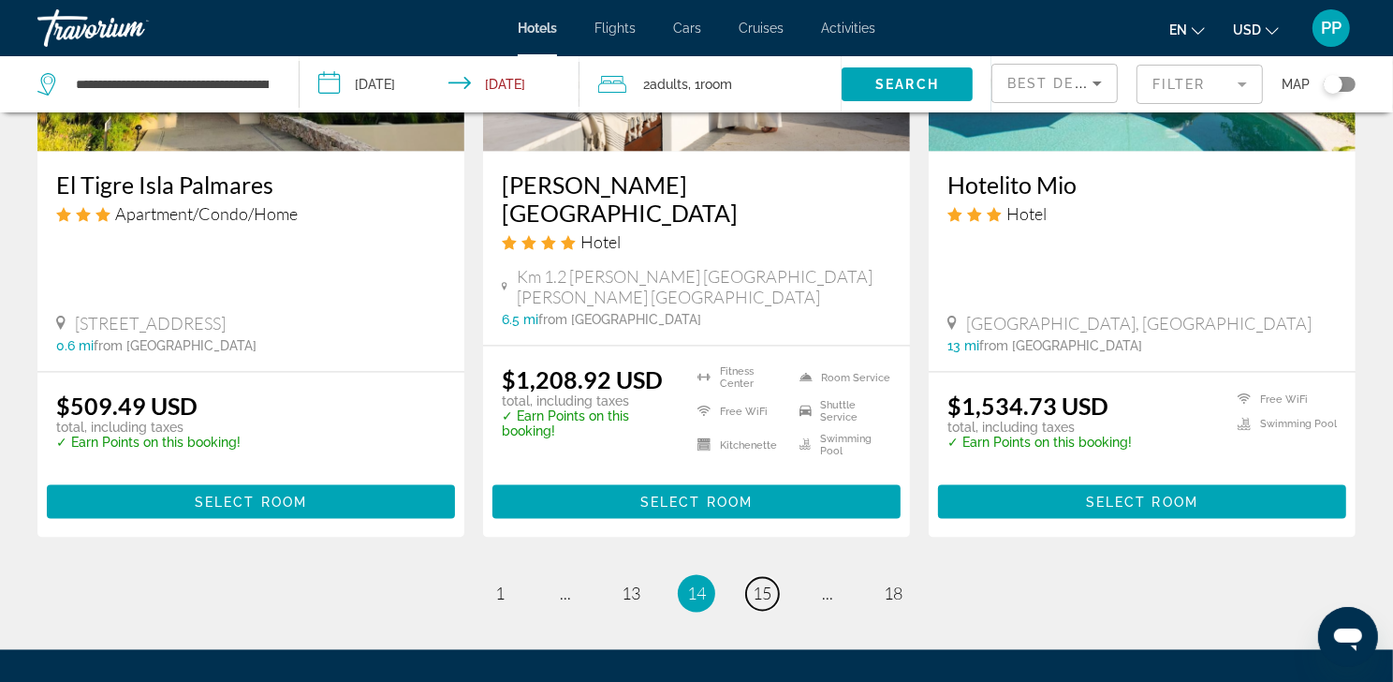
scroll to position [2465, 0]
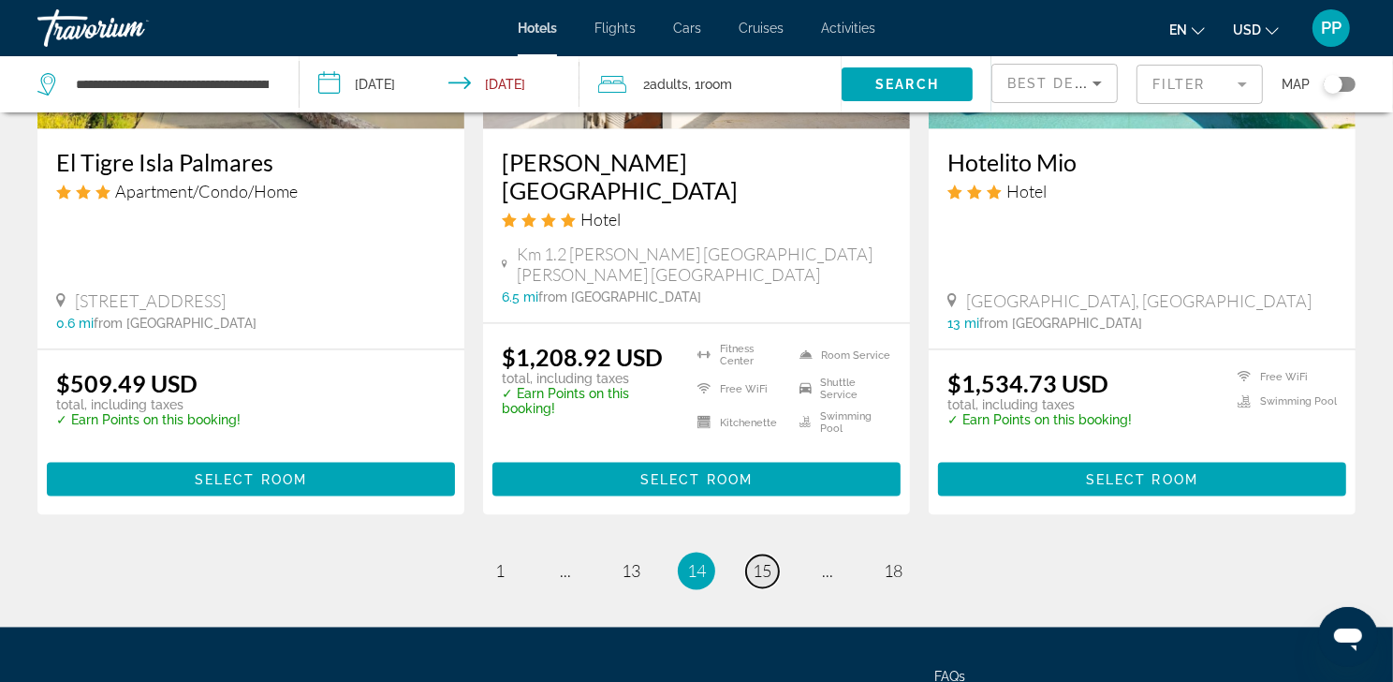
click at [769, 579] on link "page 15" at bounding box center [762, 571] width 33 height 33
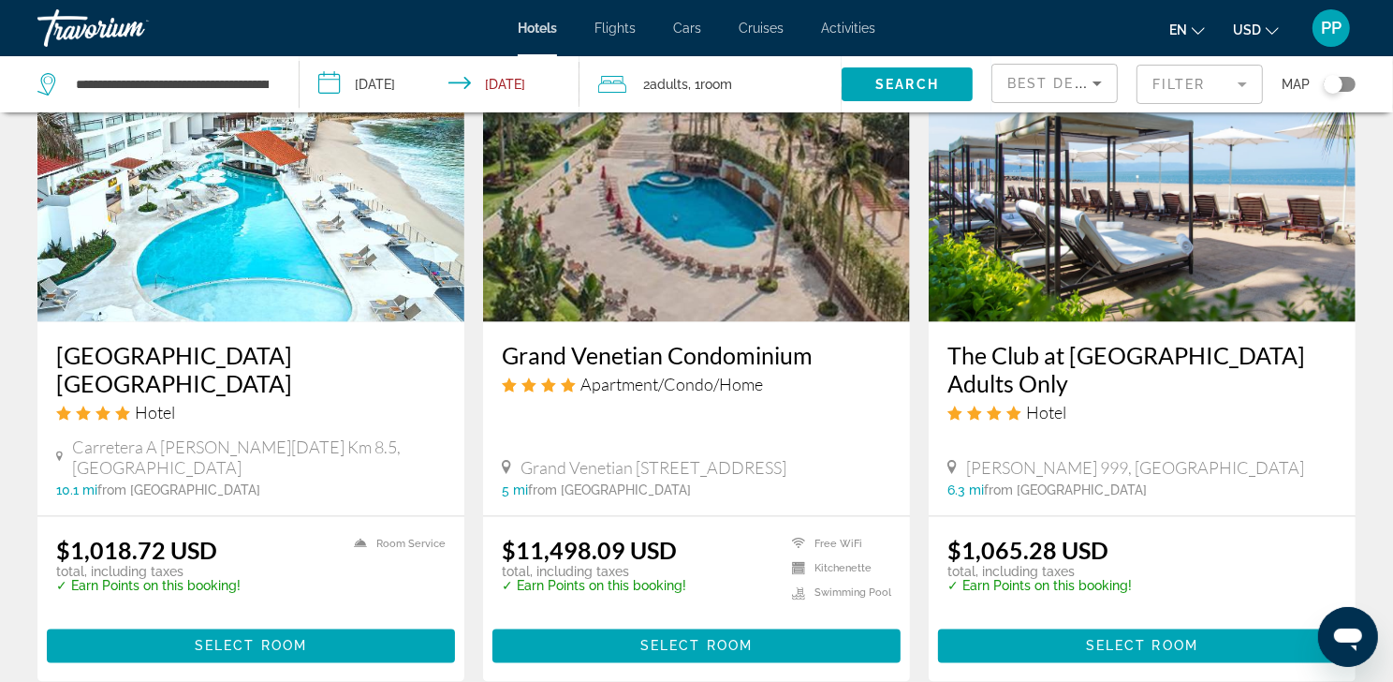
scroll to position [2636, 0]
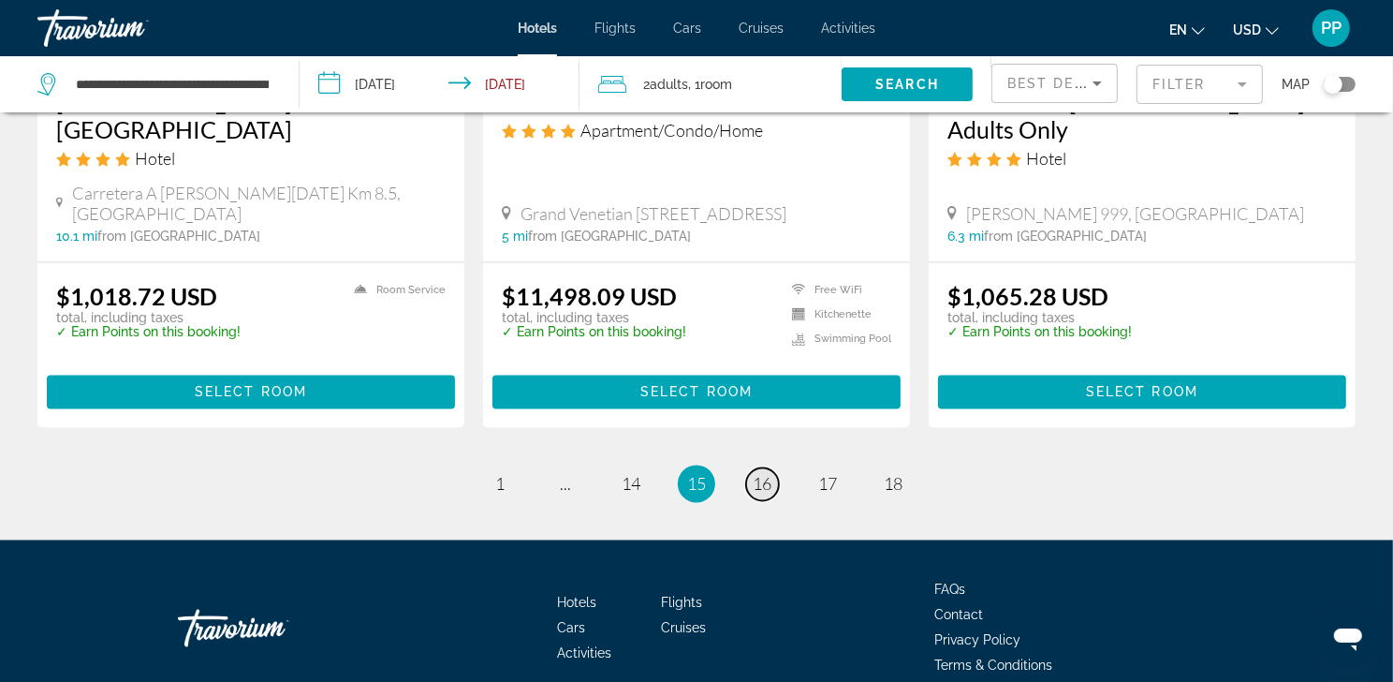
click at [766, 501] on link "page 16" at bounding box center [762, 484] width 33 height 33
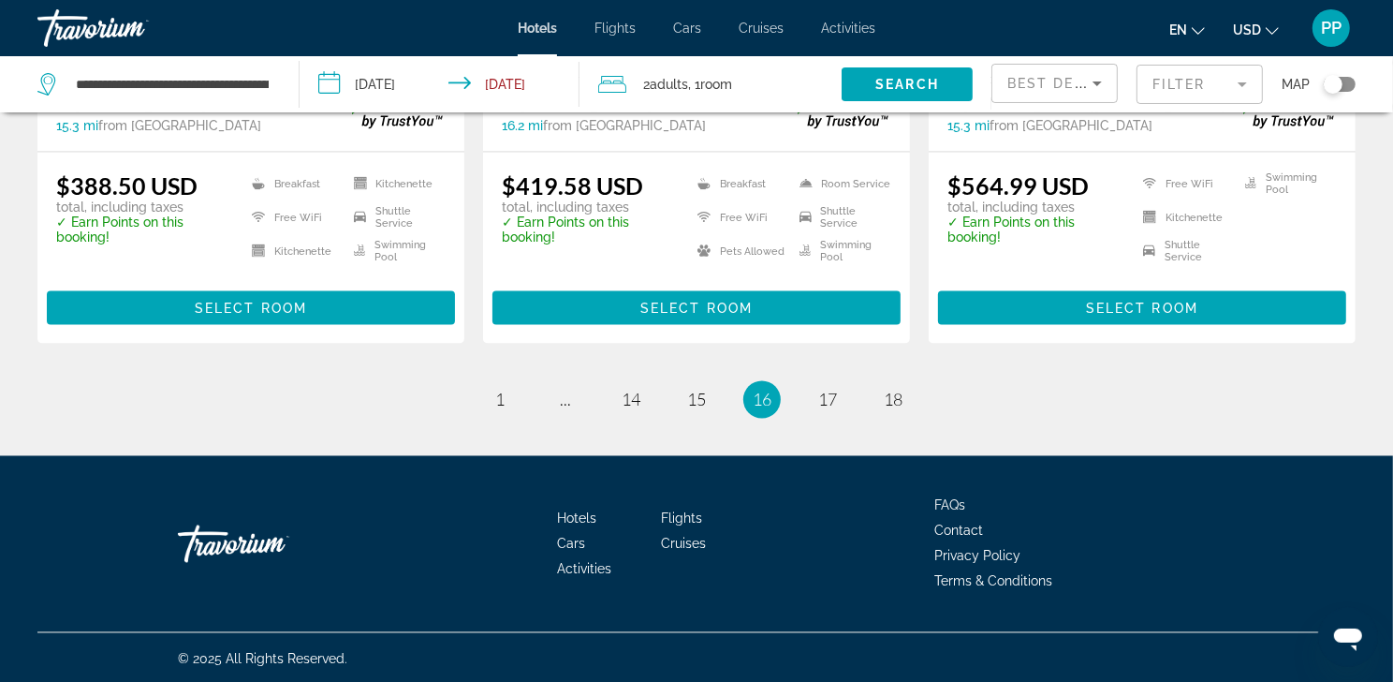
scroll to position [2751, 0]
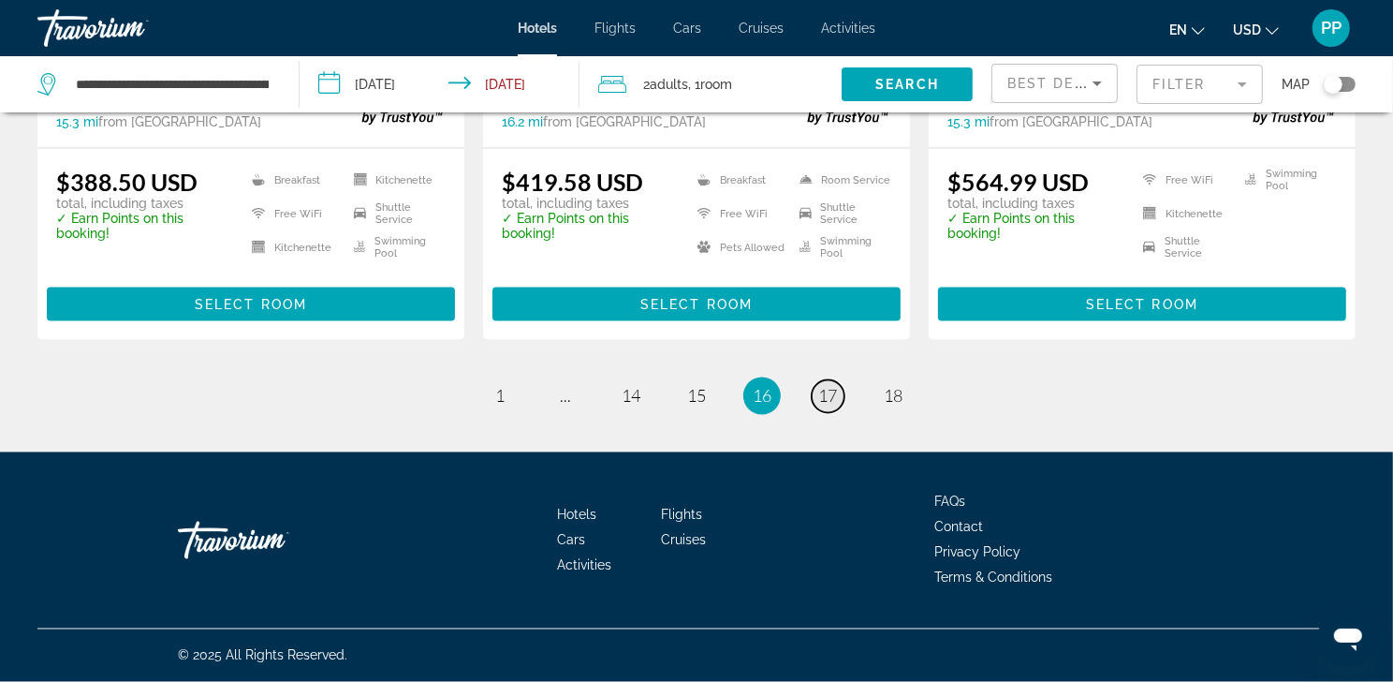
click at [834, 386] on span "17" at bounding box center [827, 396] width 19 height 21
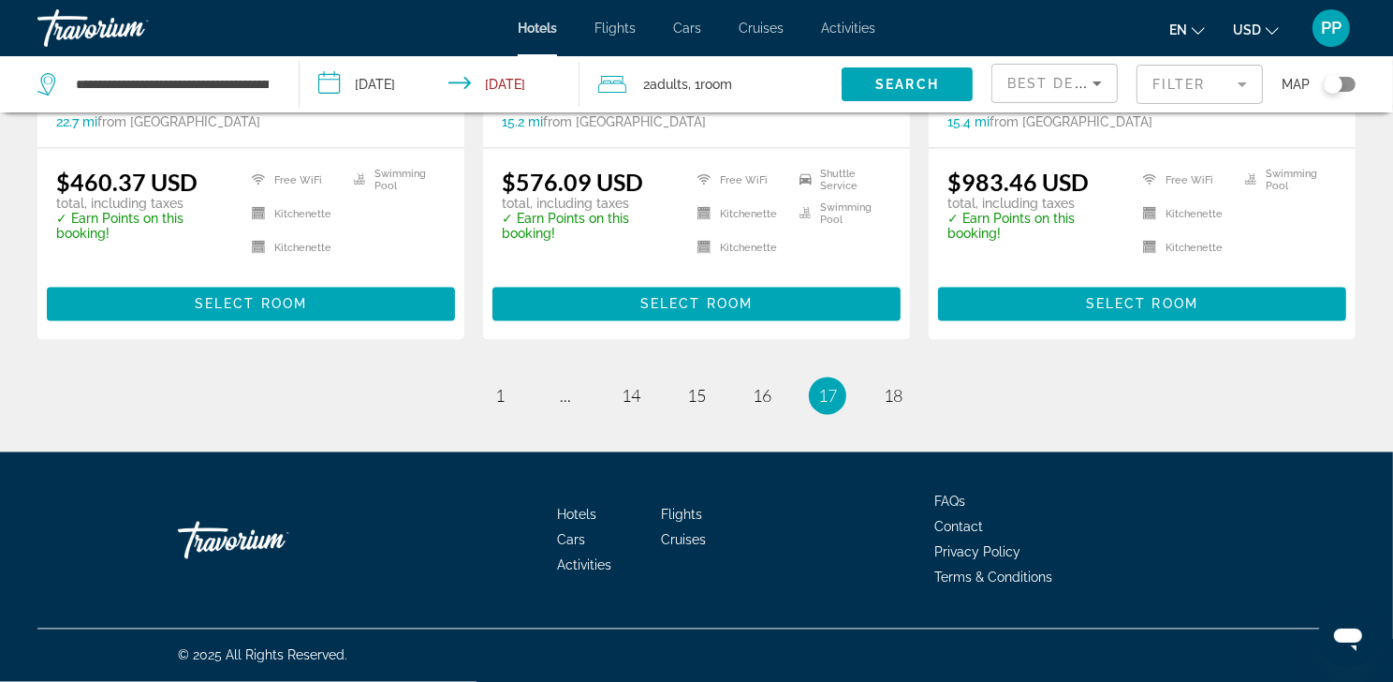
scroll to position [2825, 0]
click at [903, 391] on span "18" at bounding box center [893, 396] width 19 height 21
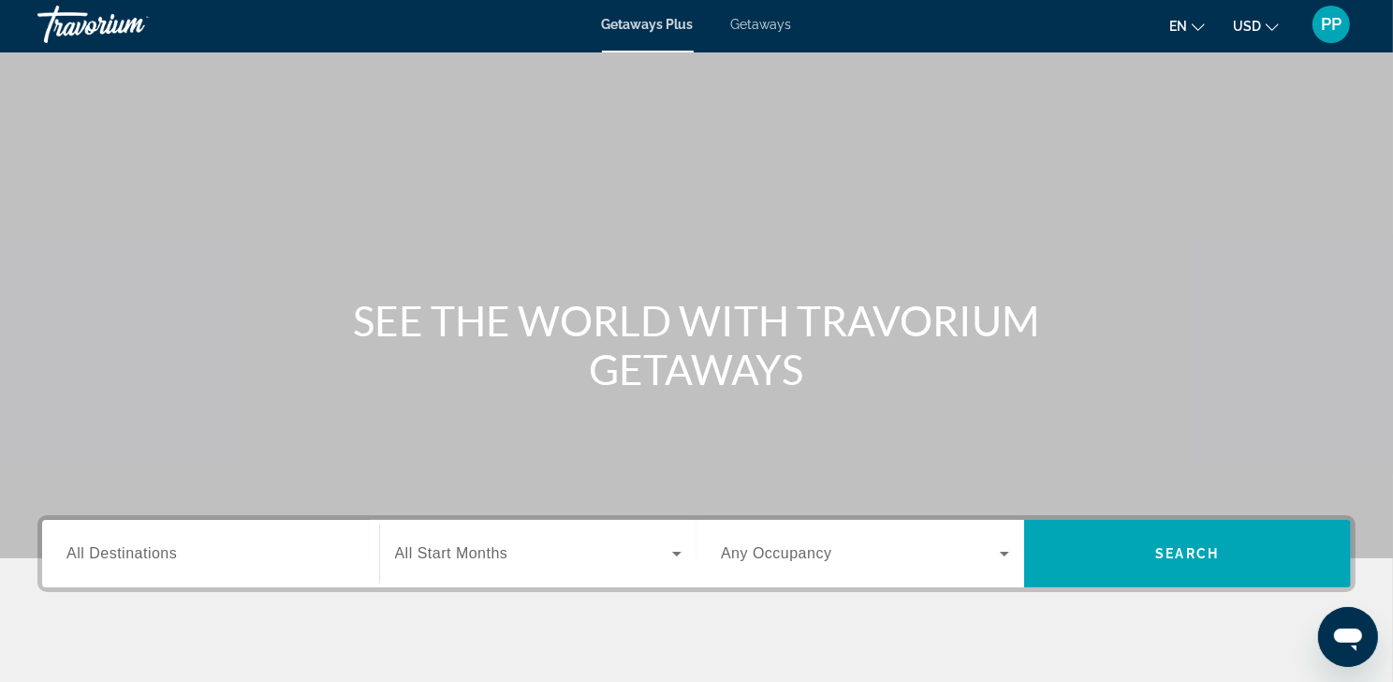
scroll to position [142, 0]
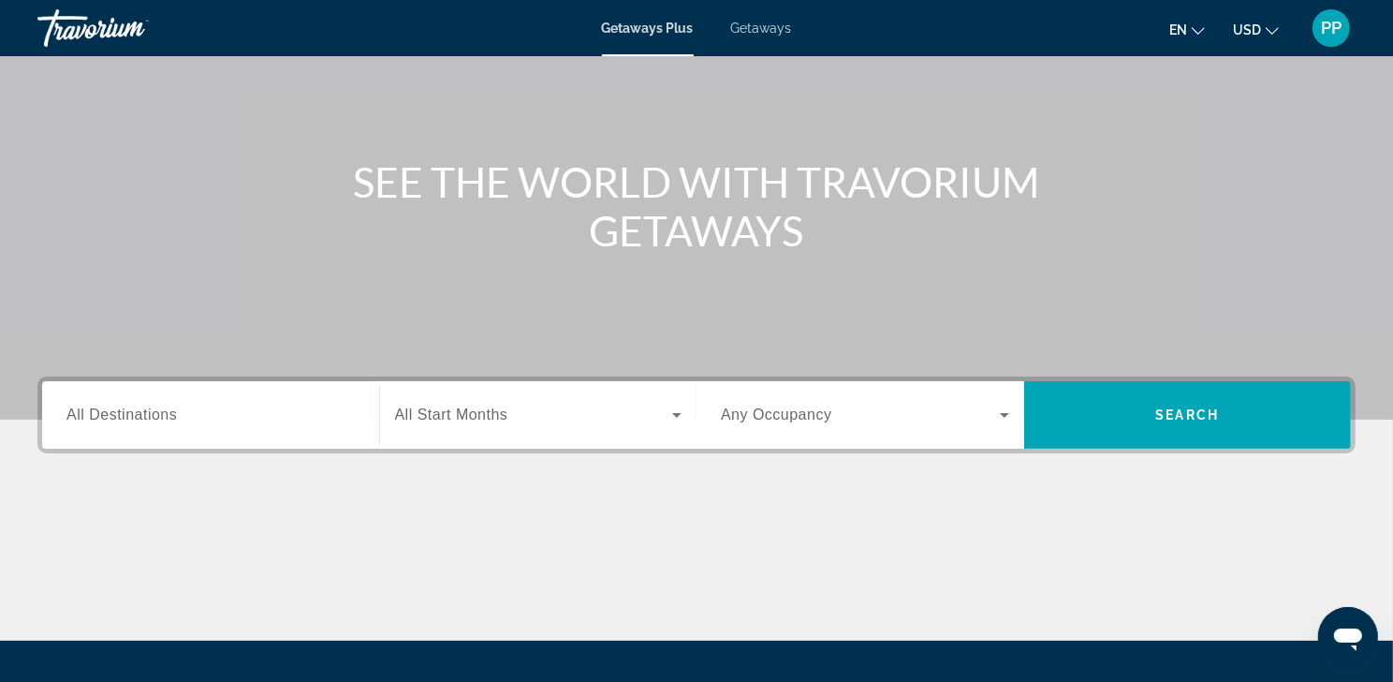
click at [100, 422] on span "All Destinations" at bounding box center [121, 414] width 110 height 16
click at [100, 427] on input "Destination All Destinations" at bounding box center [210, 416] width 288 height 22
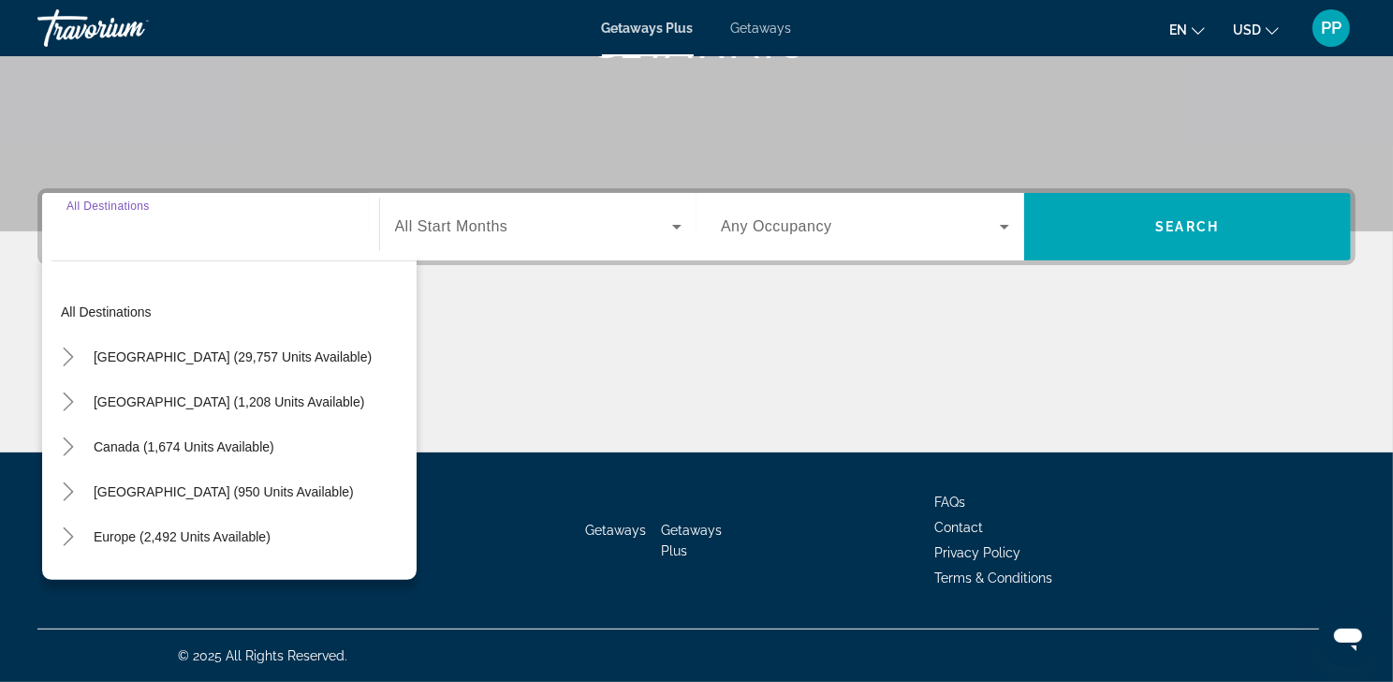
scroll to position [385, 0]
click at [67, 392] on icon "Toggle Mexico (1,208 units available)" at bounding box center [68, 401] width 19 height 19
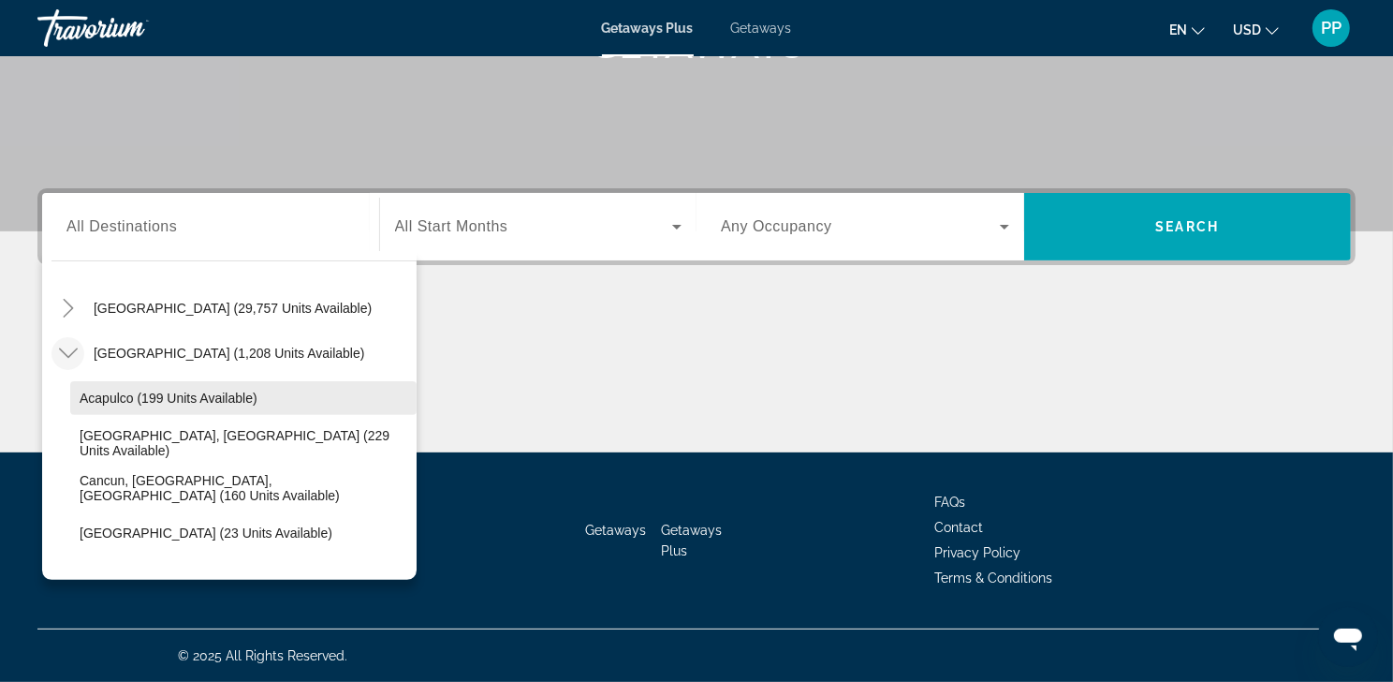
scroll to position [22, 0]
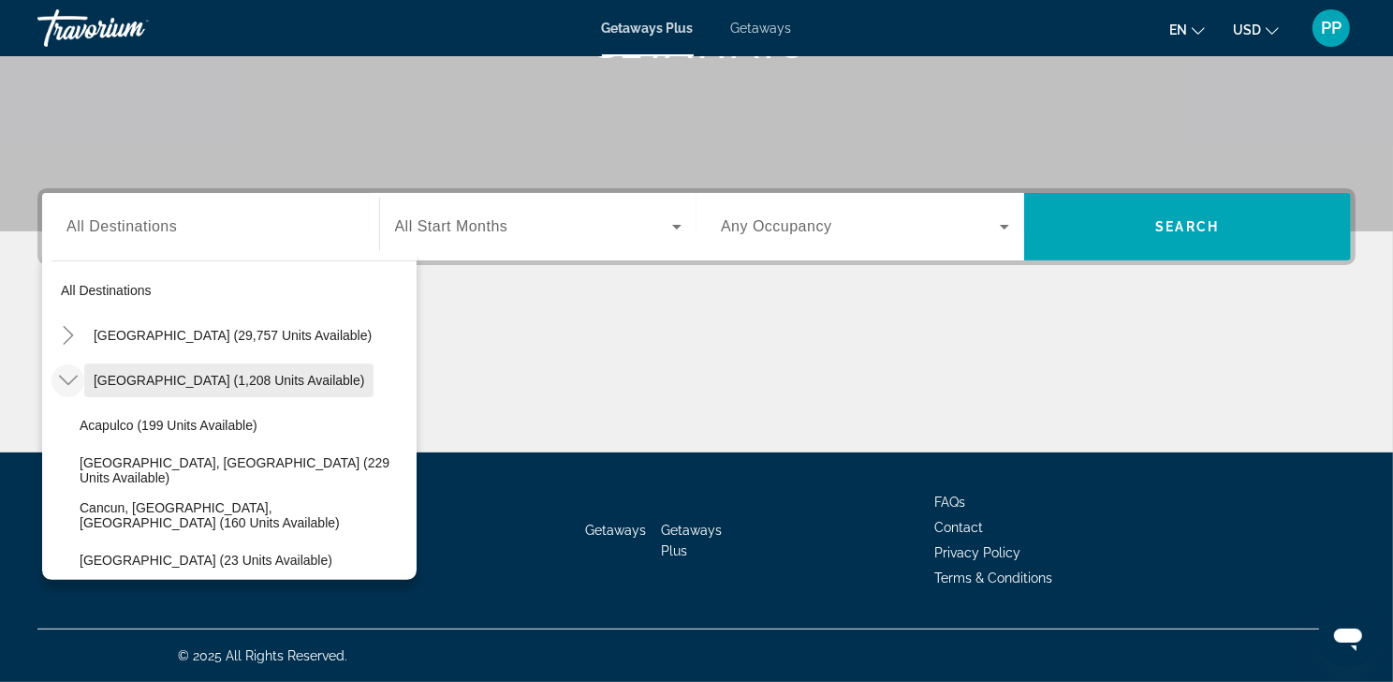
click at [145, 373] on span "[GEOGRAPHIC_DATA] (1,208 units available)" at bounding box center [229, 380] width 271 height 15
type input "**********"
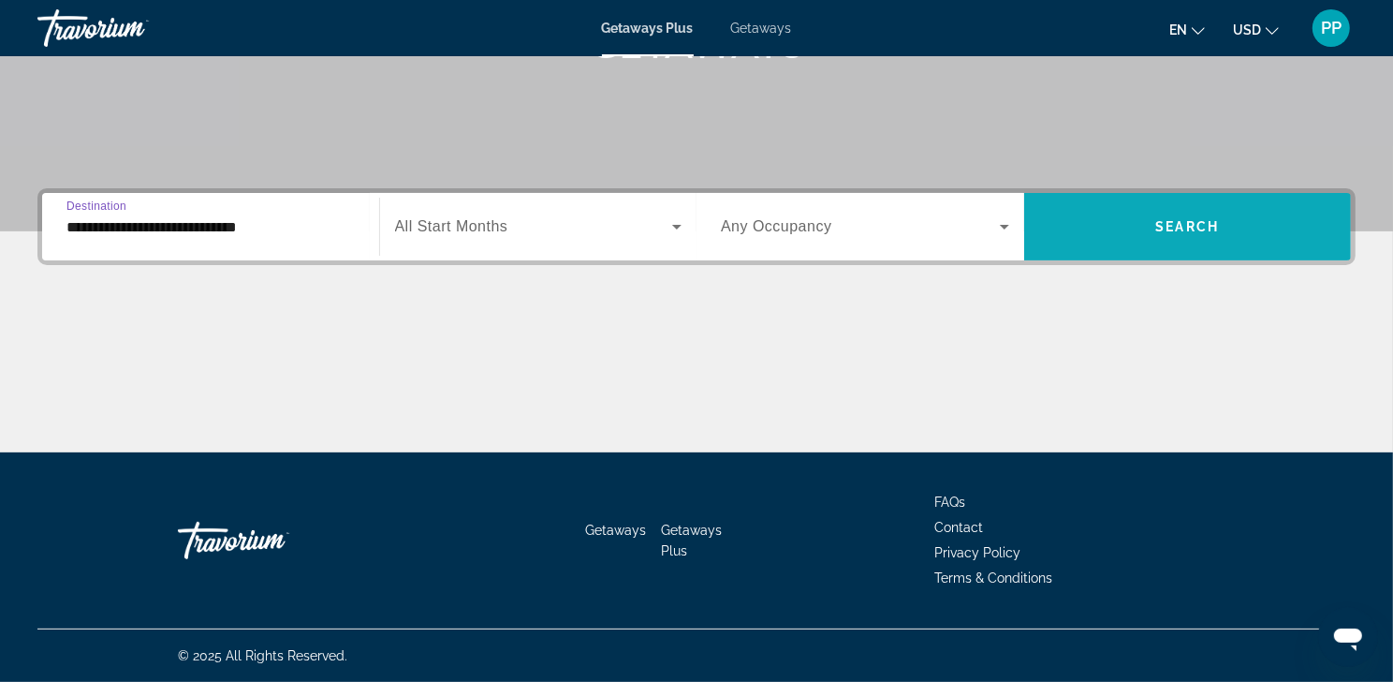
click at [1215, 219] on span "Search" at bounding box center [1188, 226] width 64 height 15
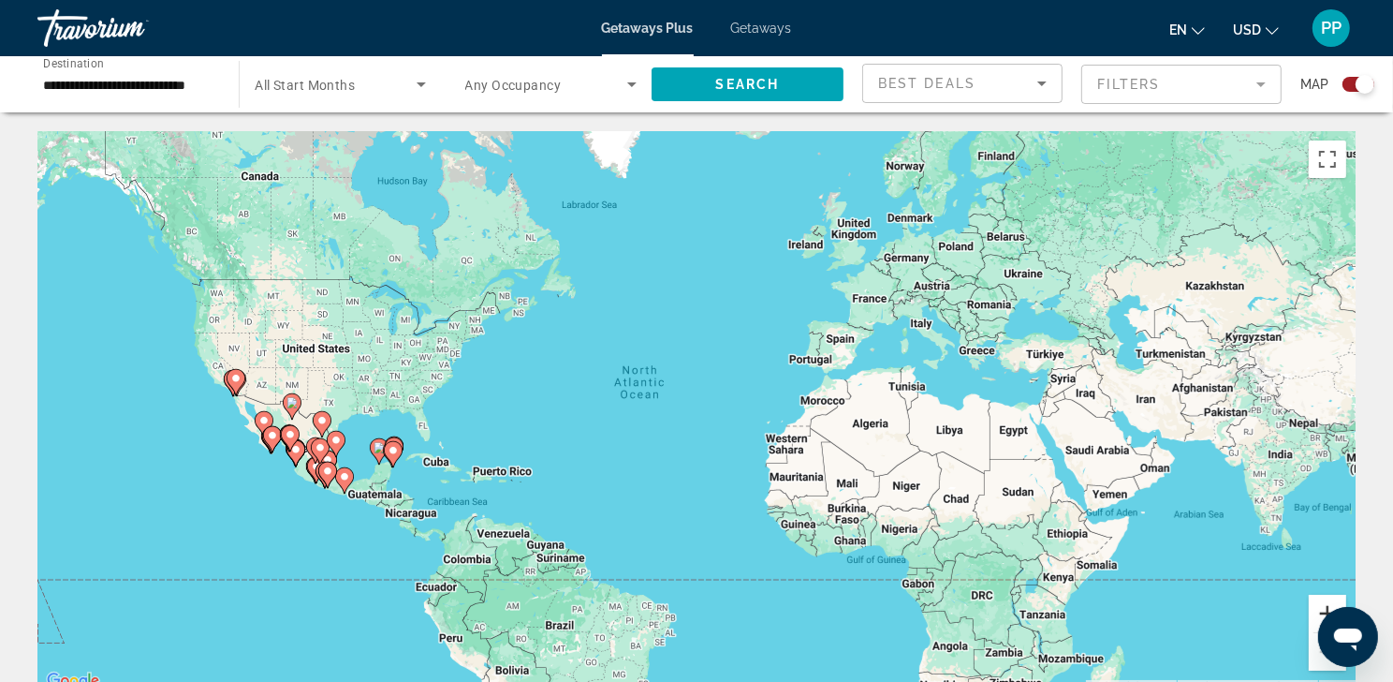
click at [1315, 620] on button "Zoom in" at bounding box center [1327, 613] width 37 height 37
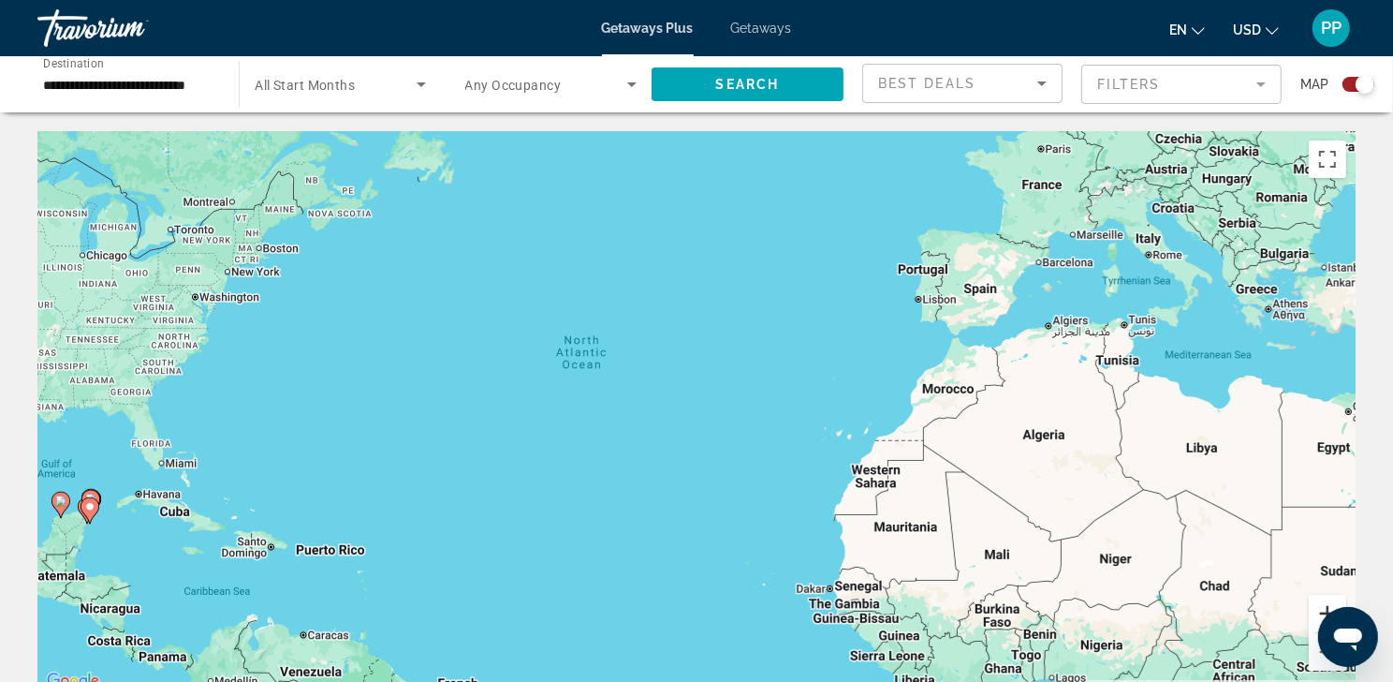
click at [1315, 620] on button "Zoom in" at bounding box center [1327, 613] width 37 height 37
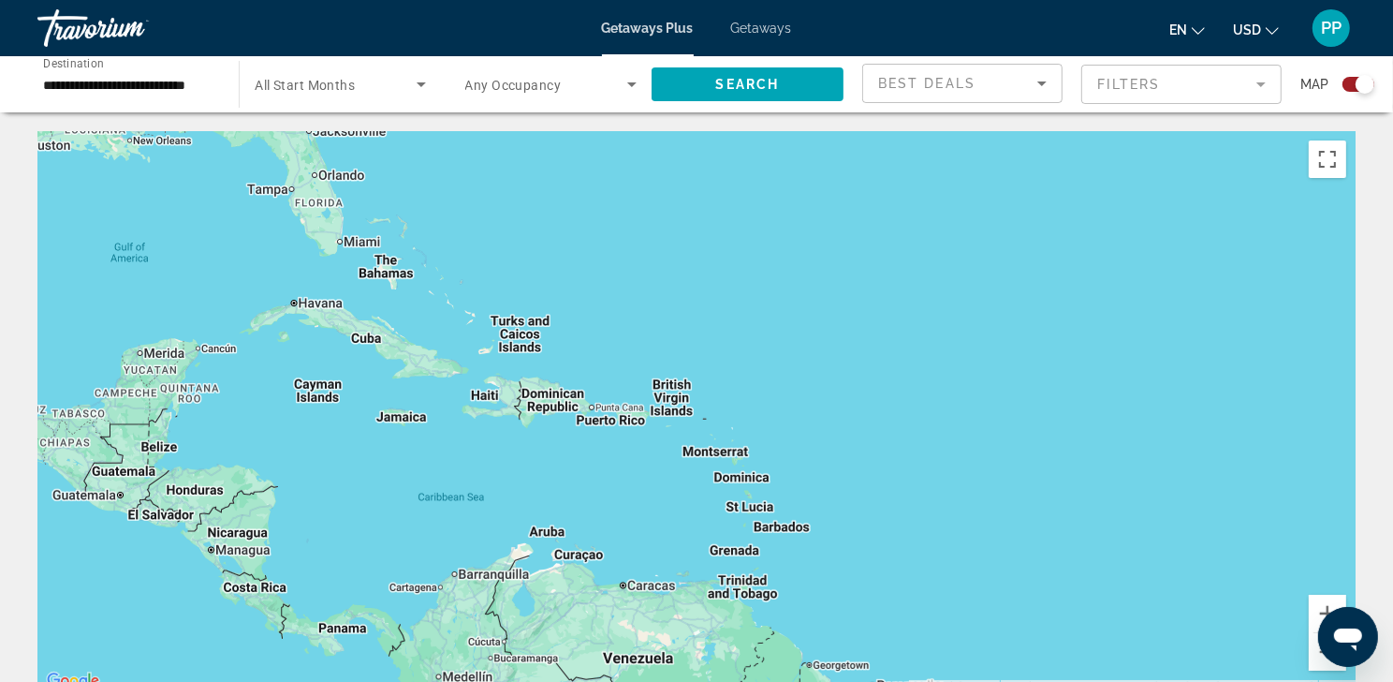
drag, startPoint x: 667, startPoint y: 554, endPoint x: 1407, endPoint y: 307, distance: 780.9
click at [1393, 307] on html "**********" at bounding box center [696, 341] width 1393 height 682
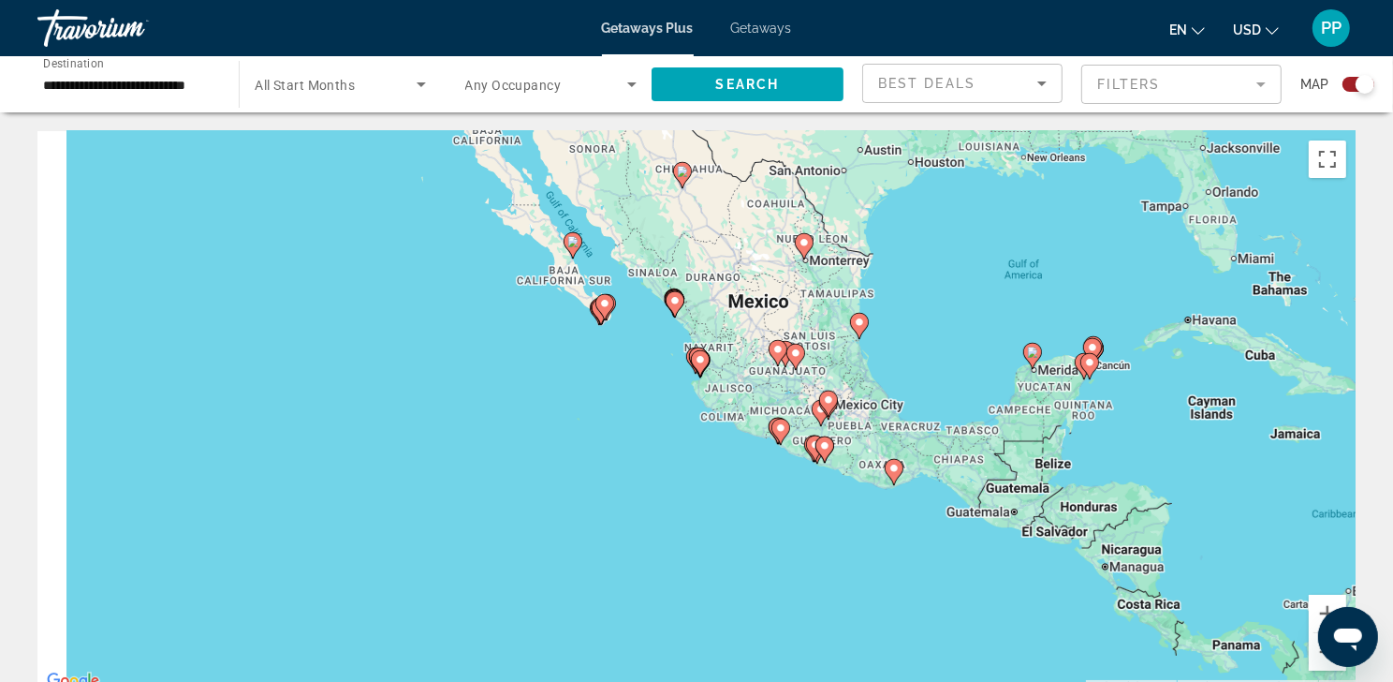
drag, startPoint x: 408, startPoint y: 401, endPoint x: 1202, endPoint y: 430, distance: 794.6
click at [1202, 430] on div "To activate drag with keyboard, press Alt + Enter. Once in keyboard drag state,…" at bounding box center [696, 412] width 1318 height 562
